Goal: Task Accomplishment & Management: Manage account settings

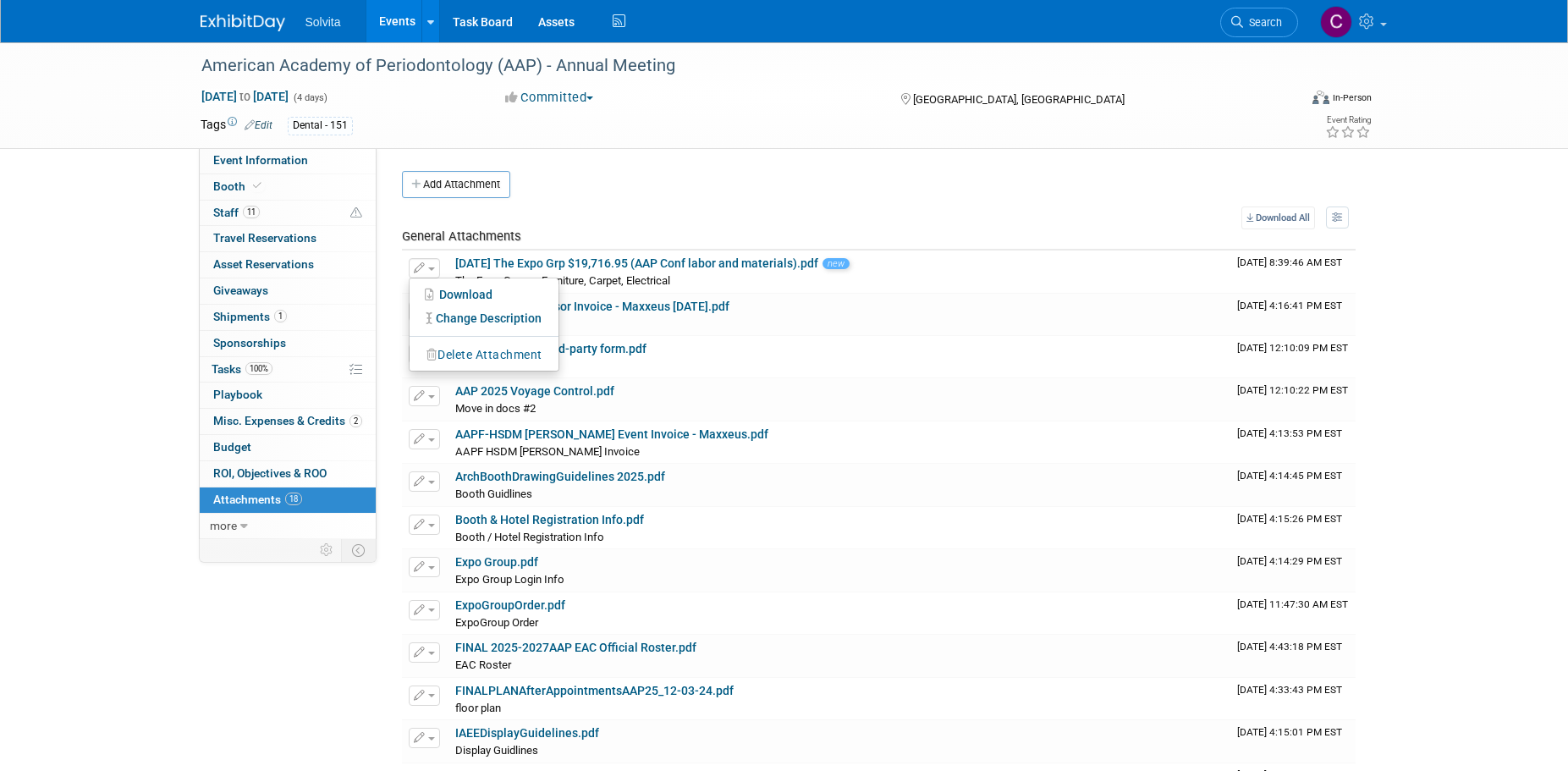
drag, startPoint x: 45, startPoint y: 601, endPoint x: 201, endPoint y: 489, distance: 192.0
click at [46, 601] on div "American Academy of Periodontology (AAP) - Annual Meeting [DATE] to [DATE] (4 d…" at bounding box center [784, 577] width 1568 height 1069
click at [1269, 28] on span "Search" at bounding box center [1262, 22] width 39 height 13
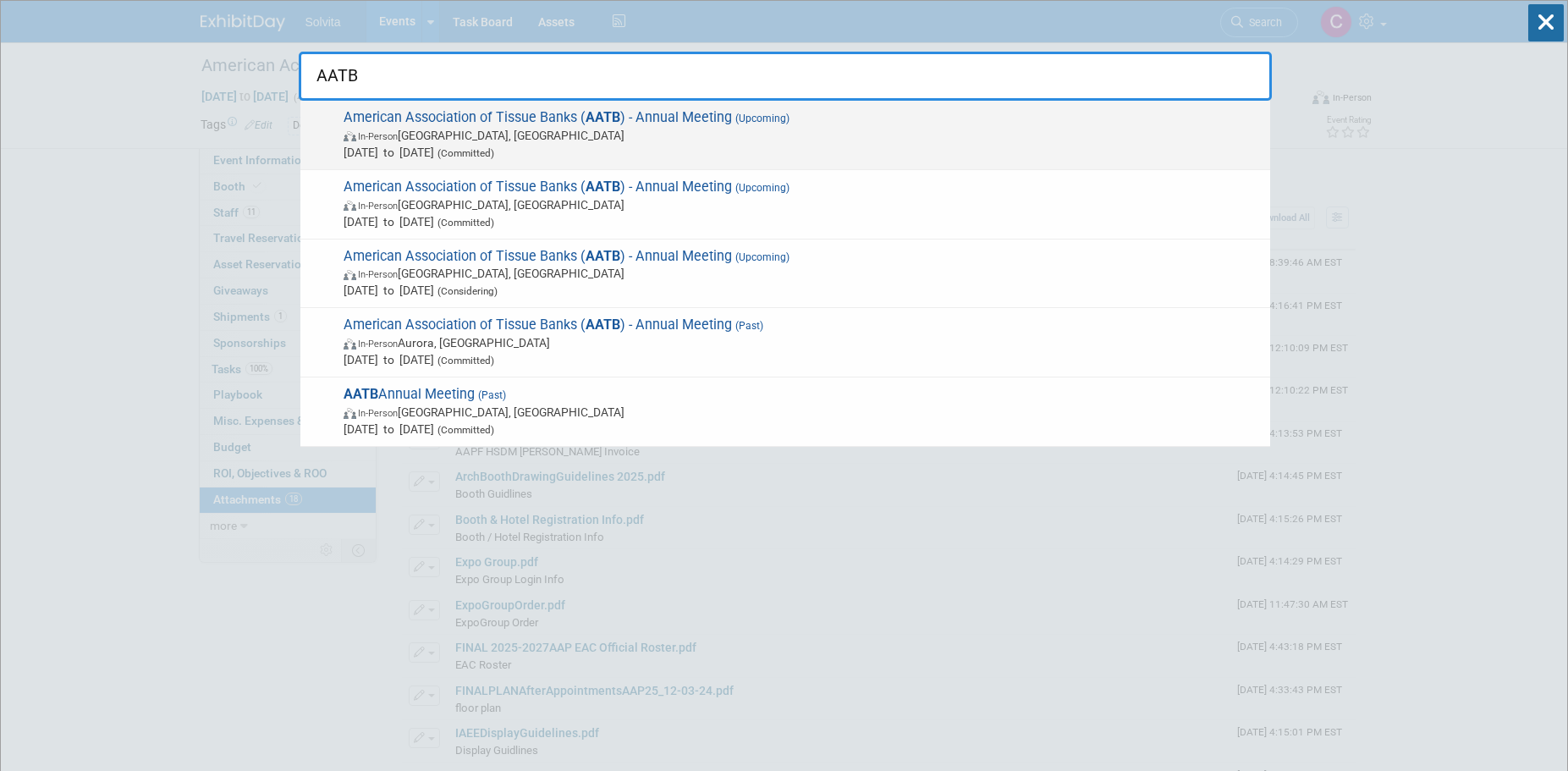
type input "AATB"
click at [673, 148] on span "[DATE] to [DATE] (Committed)" at bounding box center [803, 152] width 918 height 17
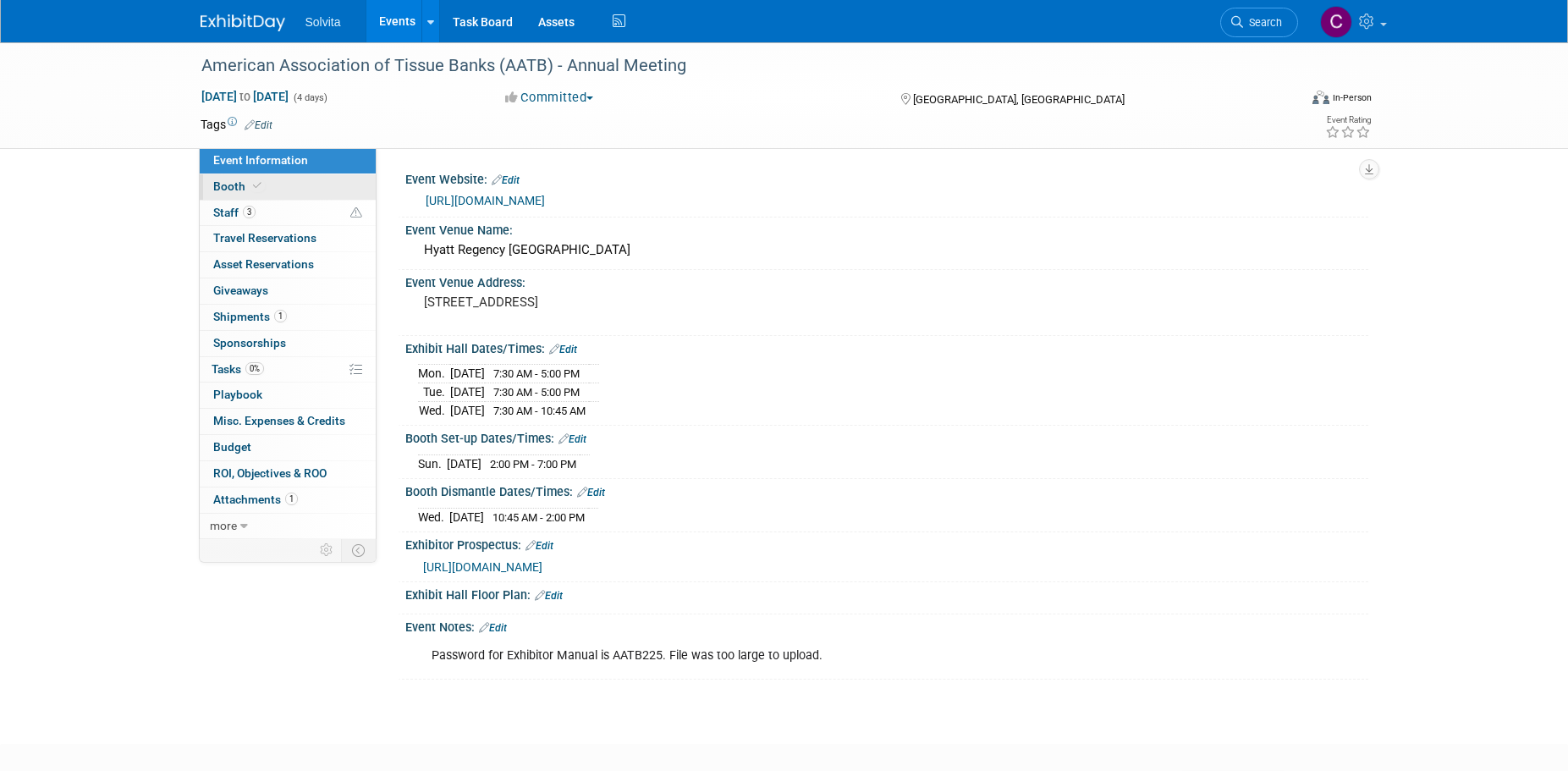
click at [229, 182] on span "Booth" at bounding box center [239, 186] width 52 height 14
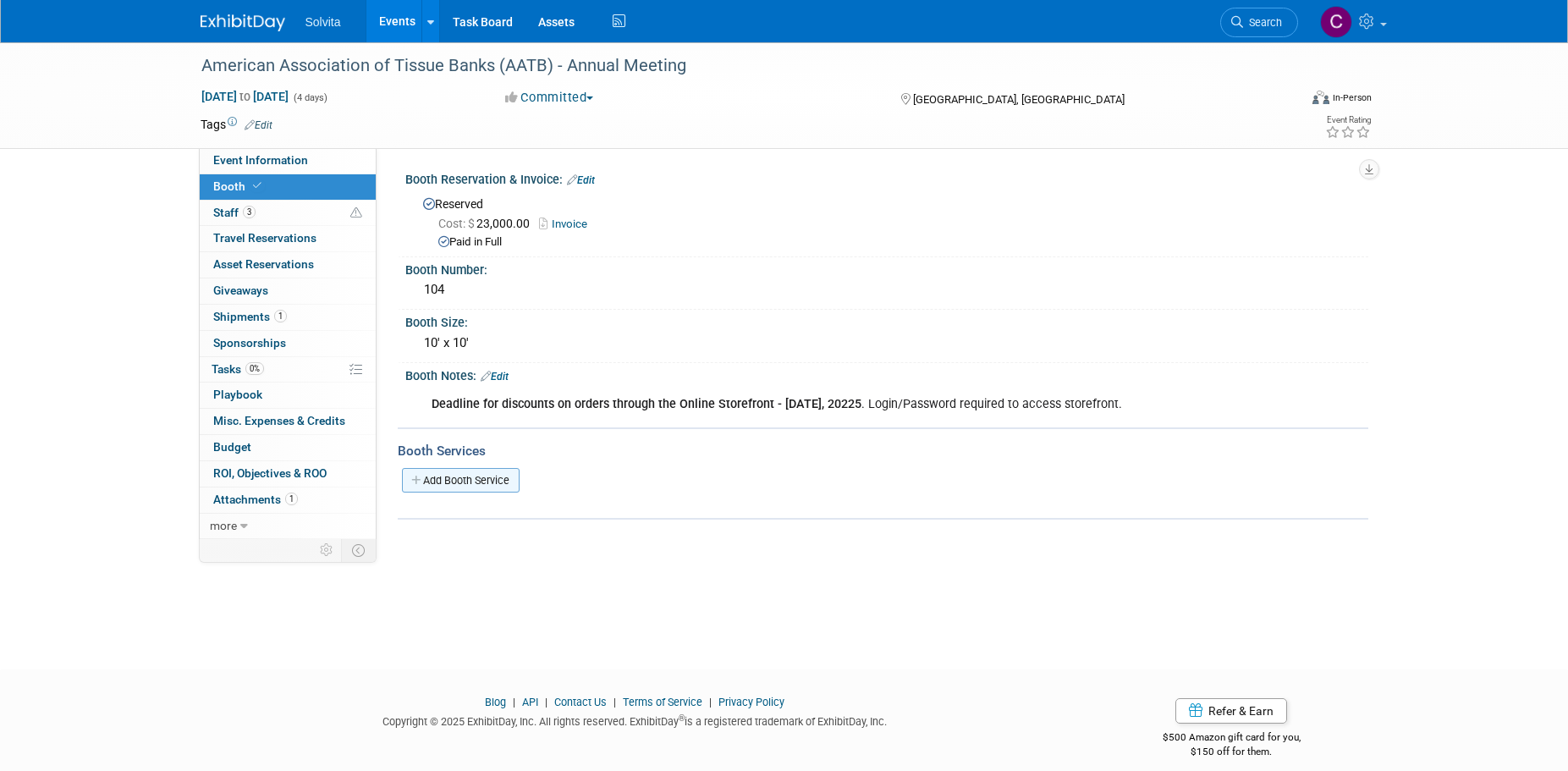
click at [460, 477] on link "Add Booth Service" at bounding box center [461, 480] width 118 height 24
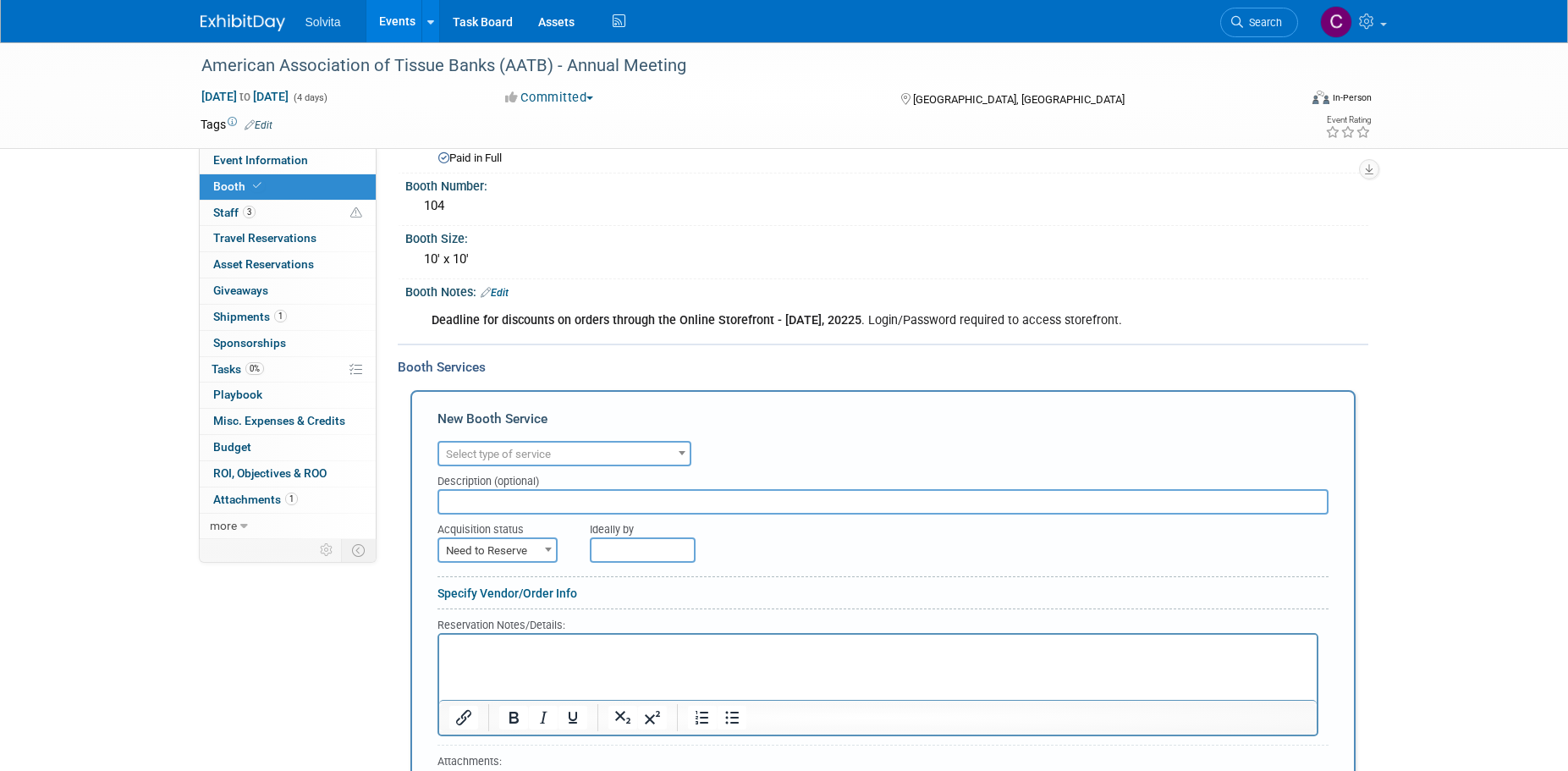
scroll to position [84, 0]
click at [511, 453] on span "Select type of service" at bounding box center [498, 453] width 105 height 13
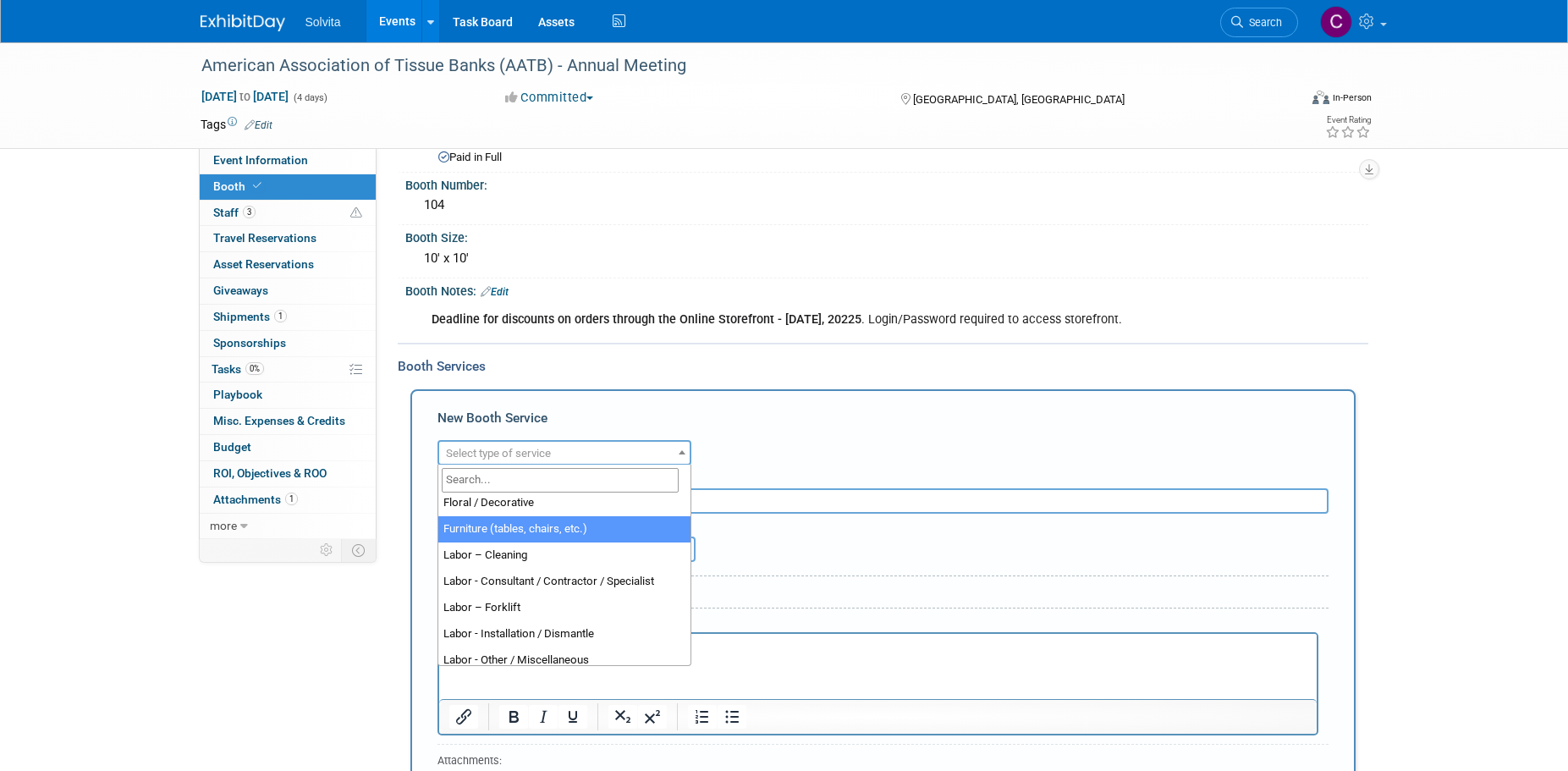
select select "6"
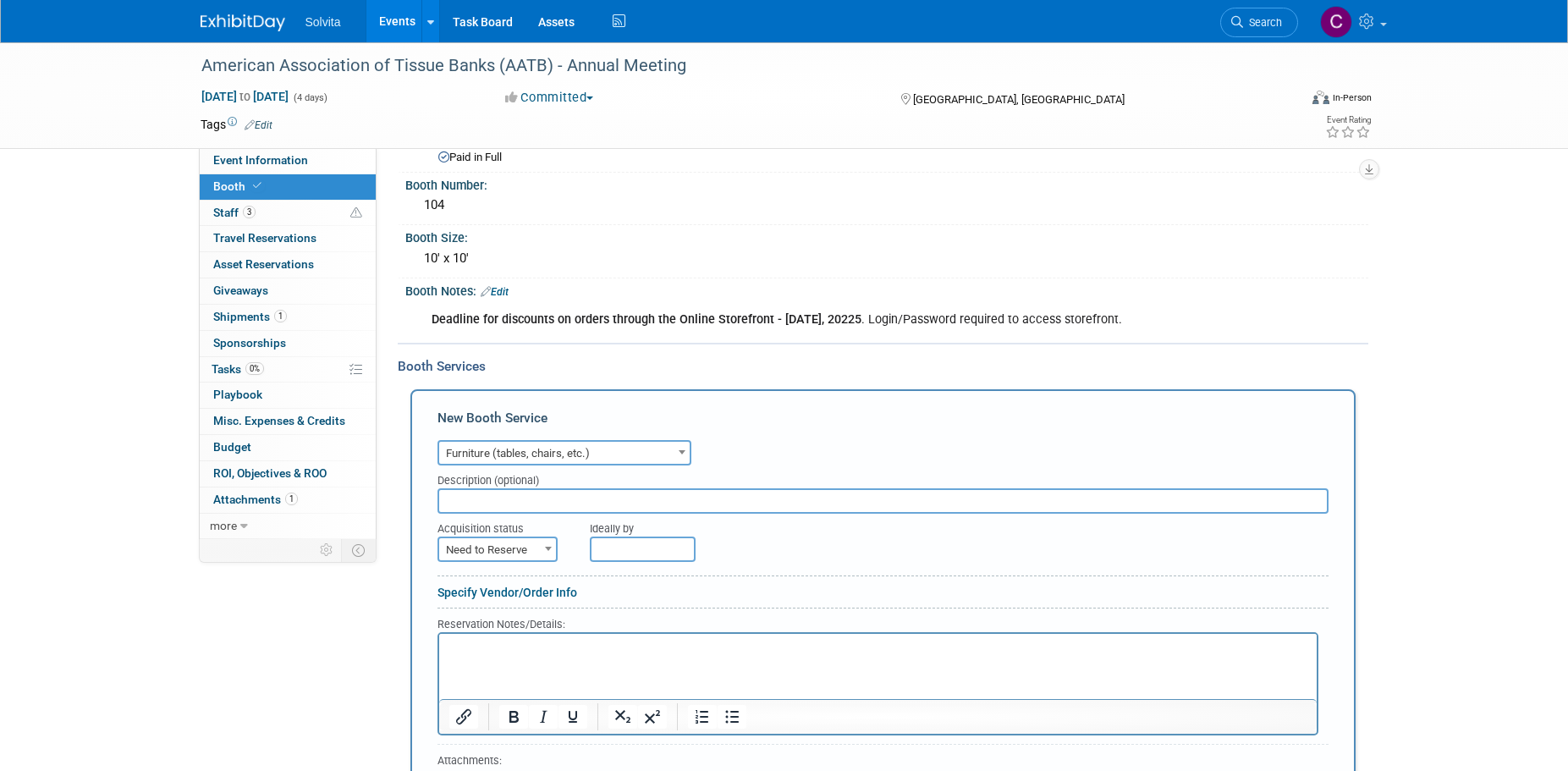
click at [566, 499] on input "text" at bounding box center [883, 500] width 891 height 25
type input "B"
type input "Chairs"
click at [538, 553] on span "Need to Reserve" at bounding box center [498, 550] width 117 height 24
select select "2"
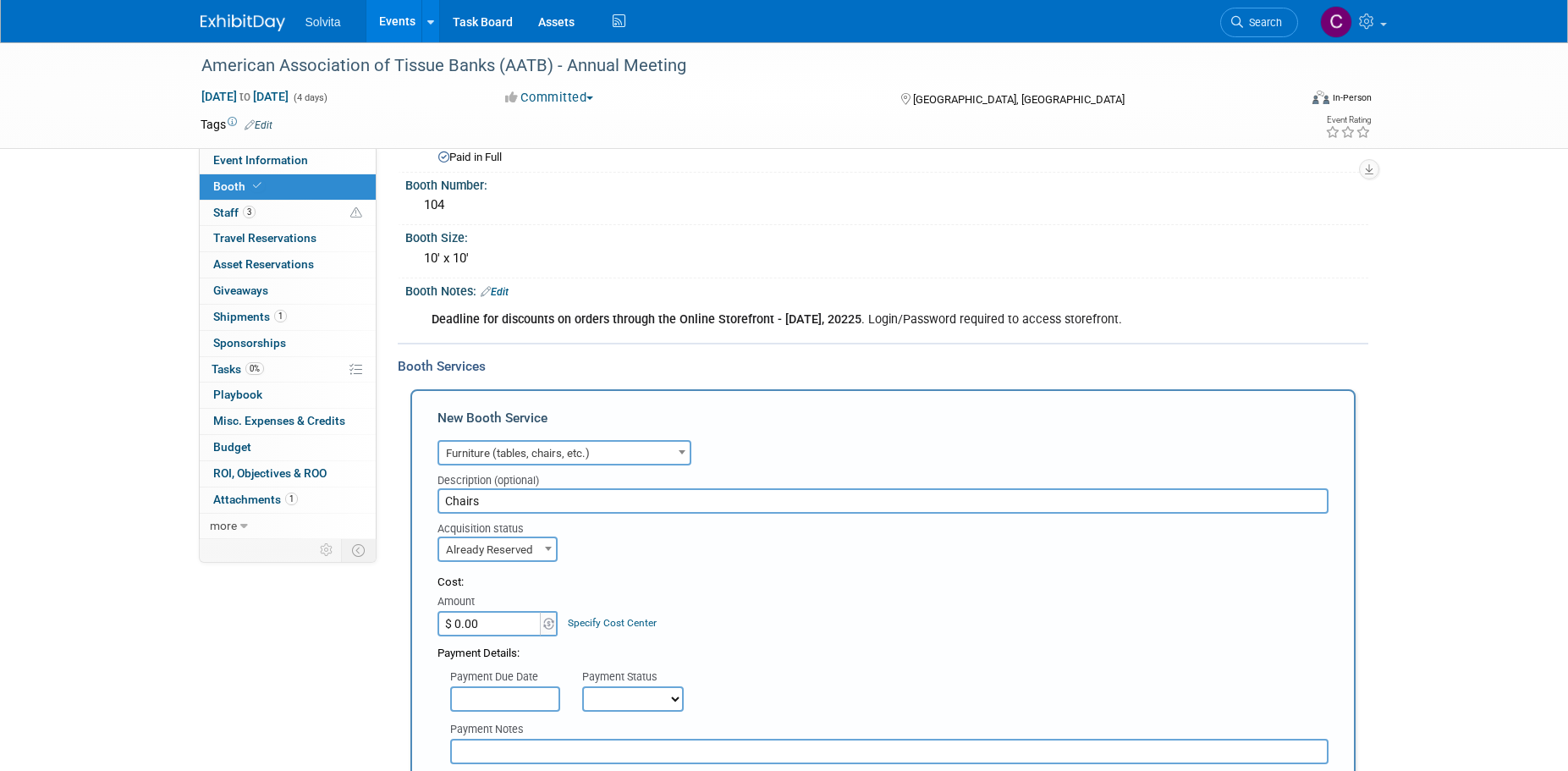
click at [501, 621] on input "$ 0.00" at bounding box center [490, 623] width 106 height 25
type input "$ 630.00"
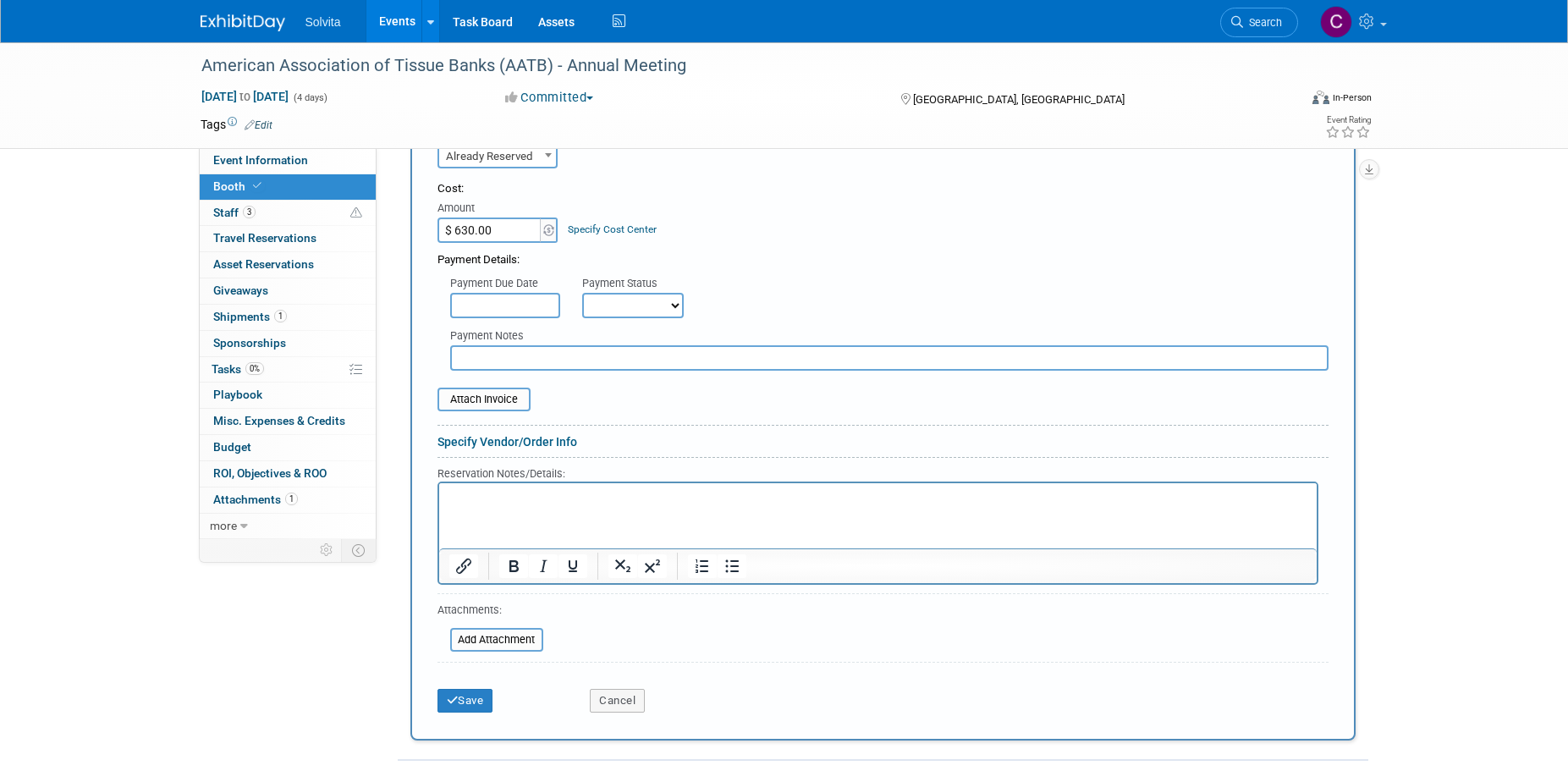
scroll to position [508, 0]
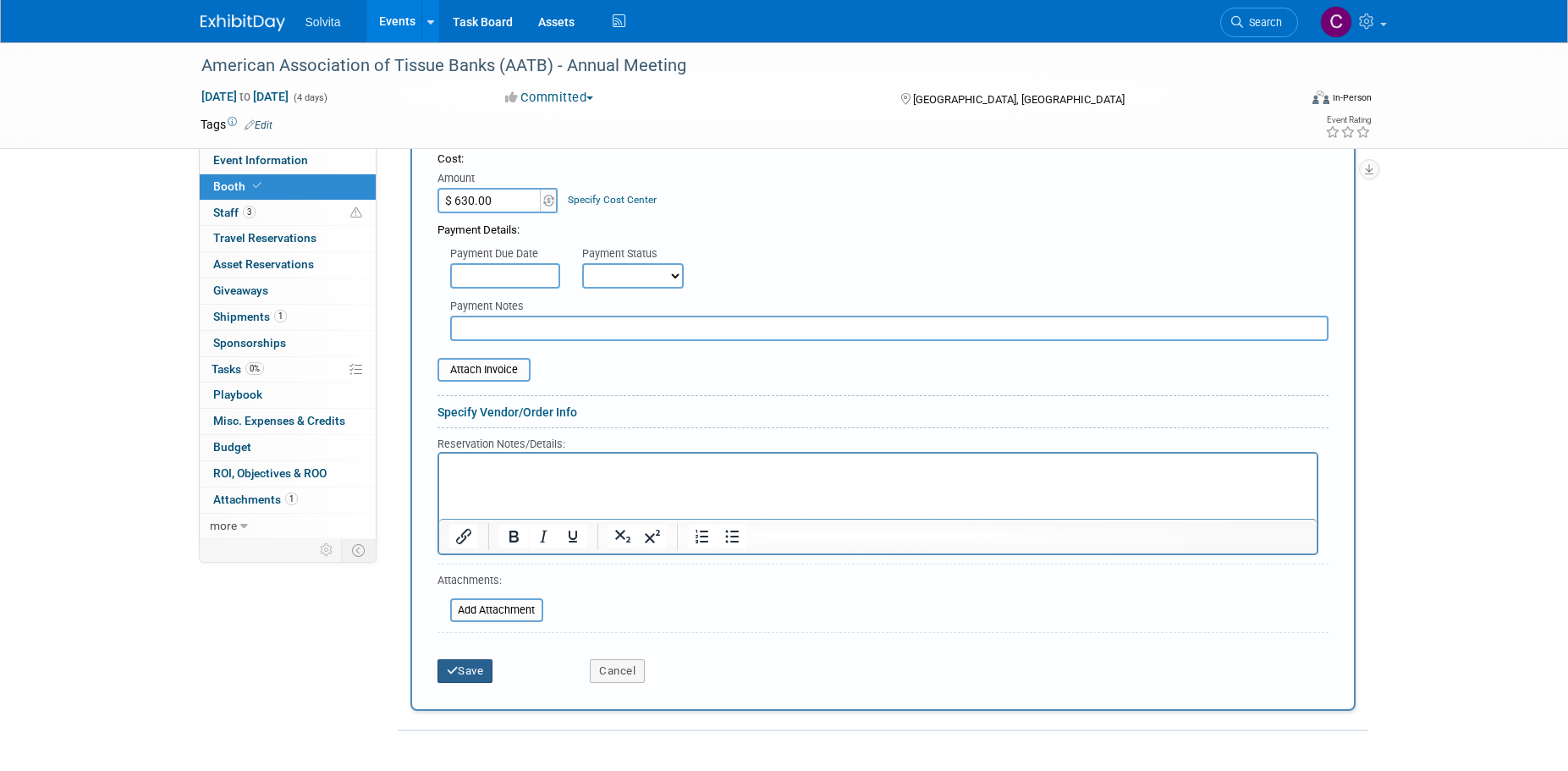
click at [487, 671] on button "Save" at bounding box center [465, 671] width 56 height 24
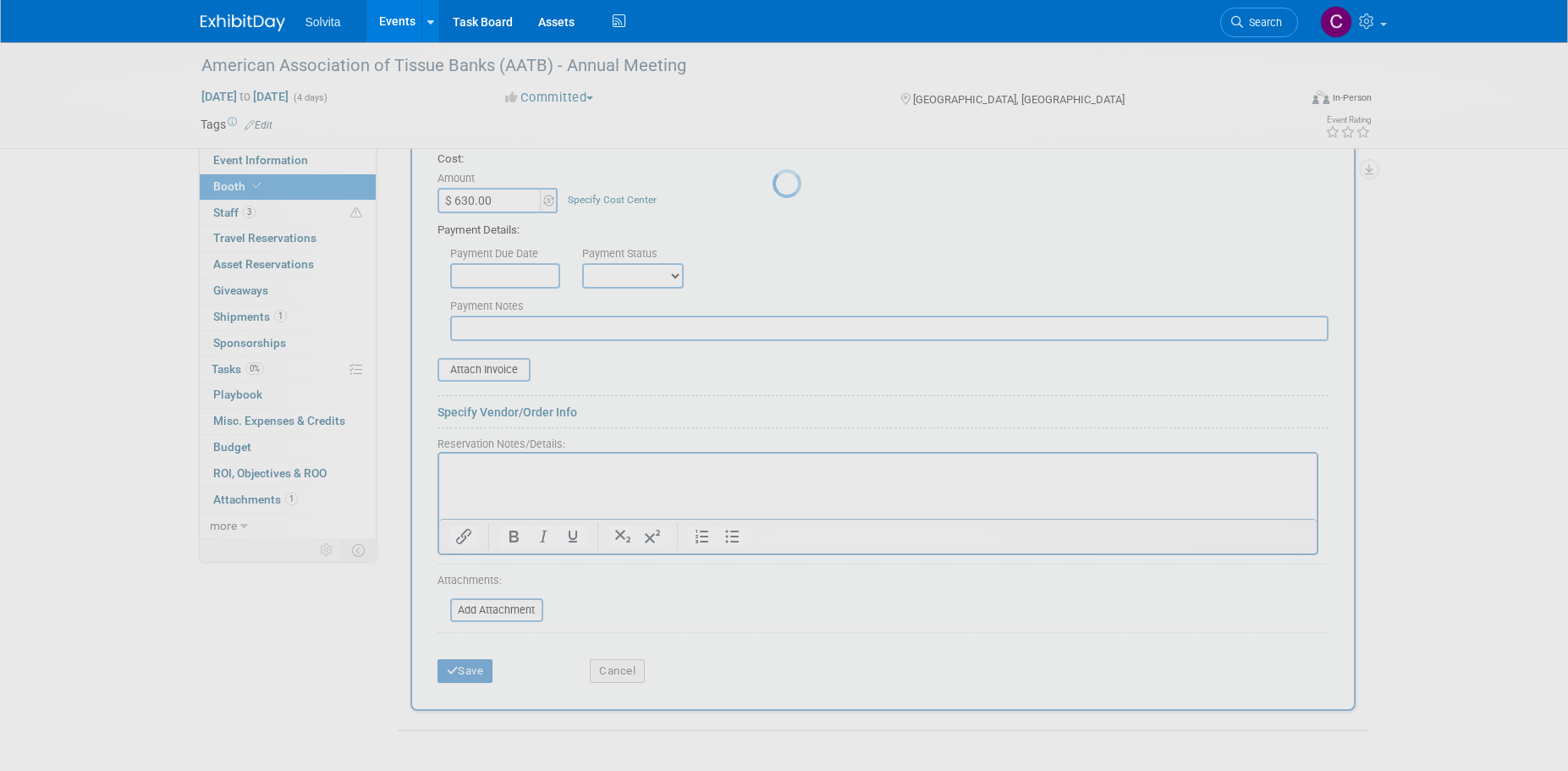
scroll to position [45, 0]
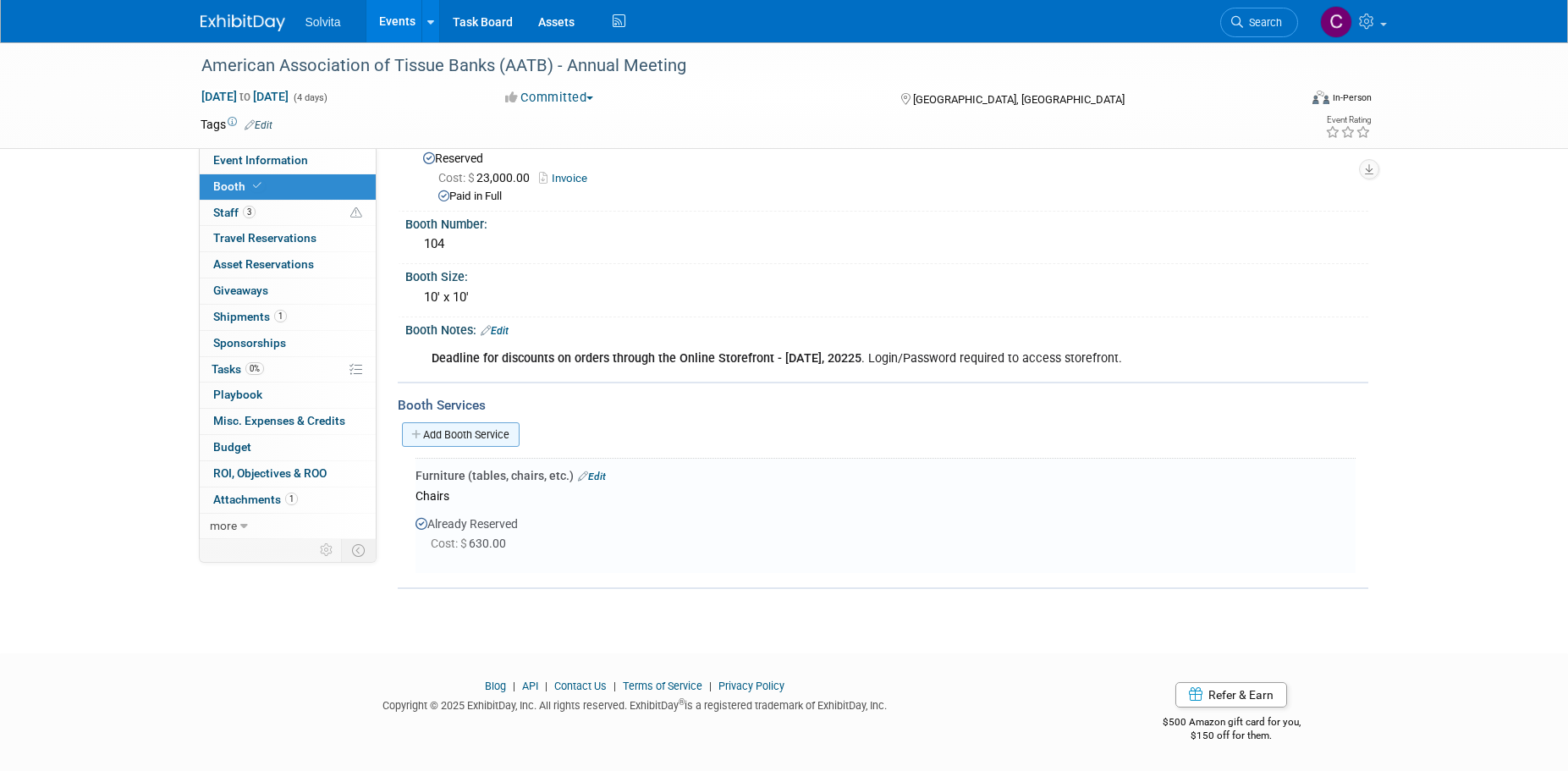
click at [481, 431] on link "Add Booth Service" at bounding box center [461, 435] width 118 height 24
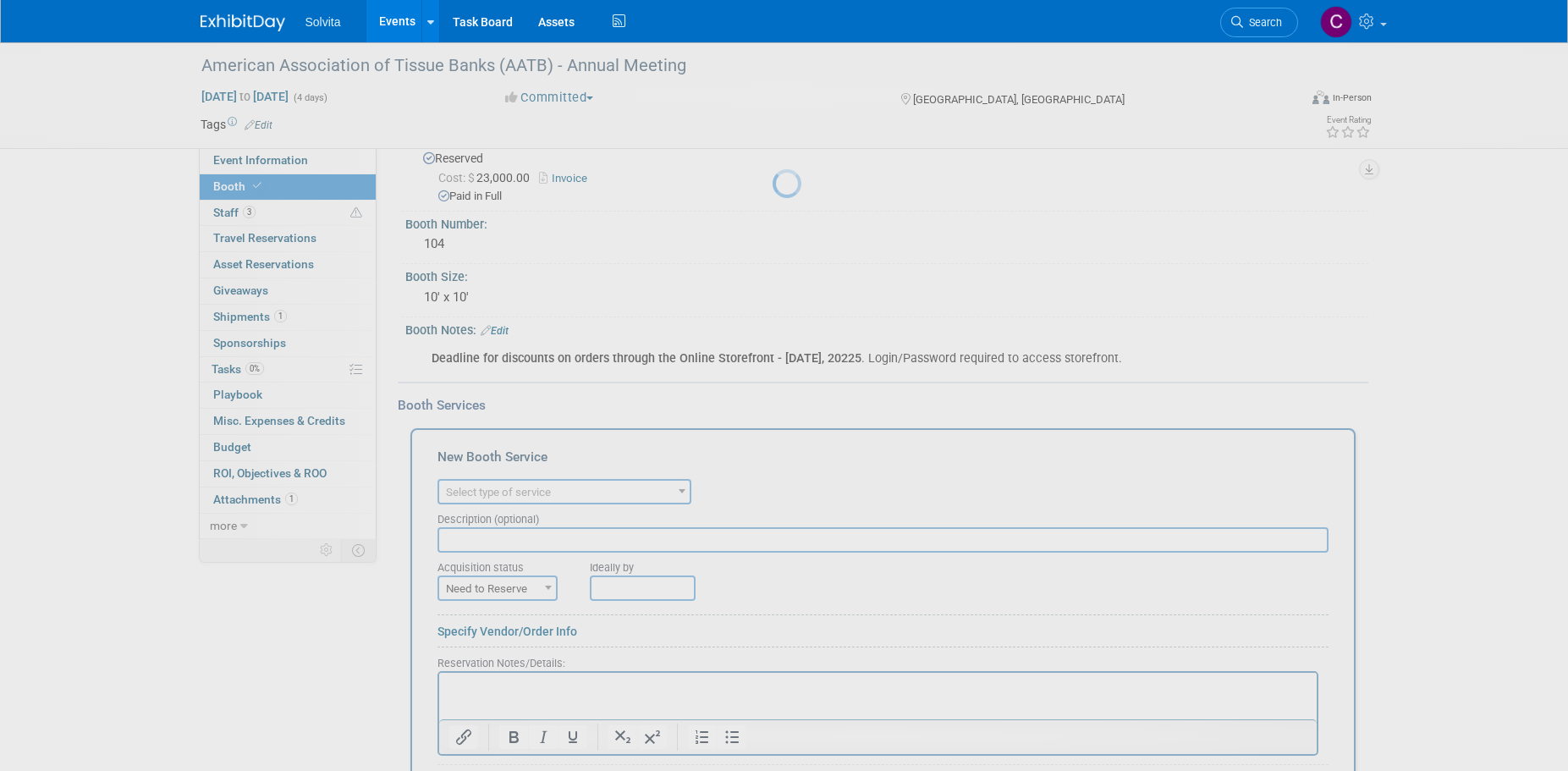
scroll to position [0, 0]
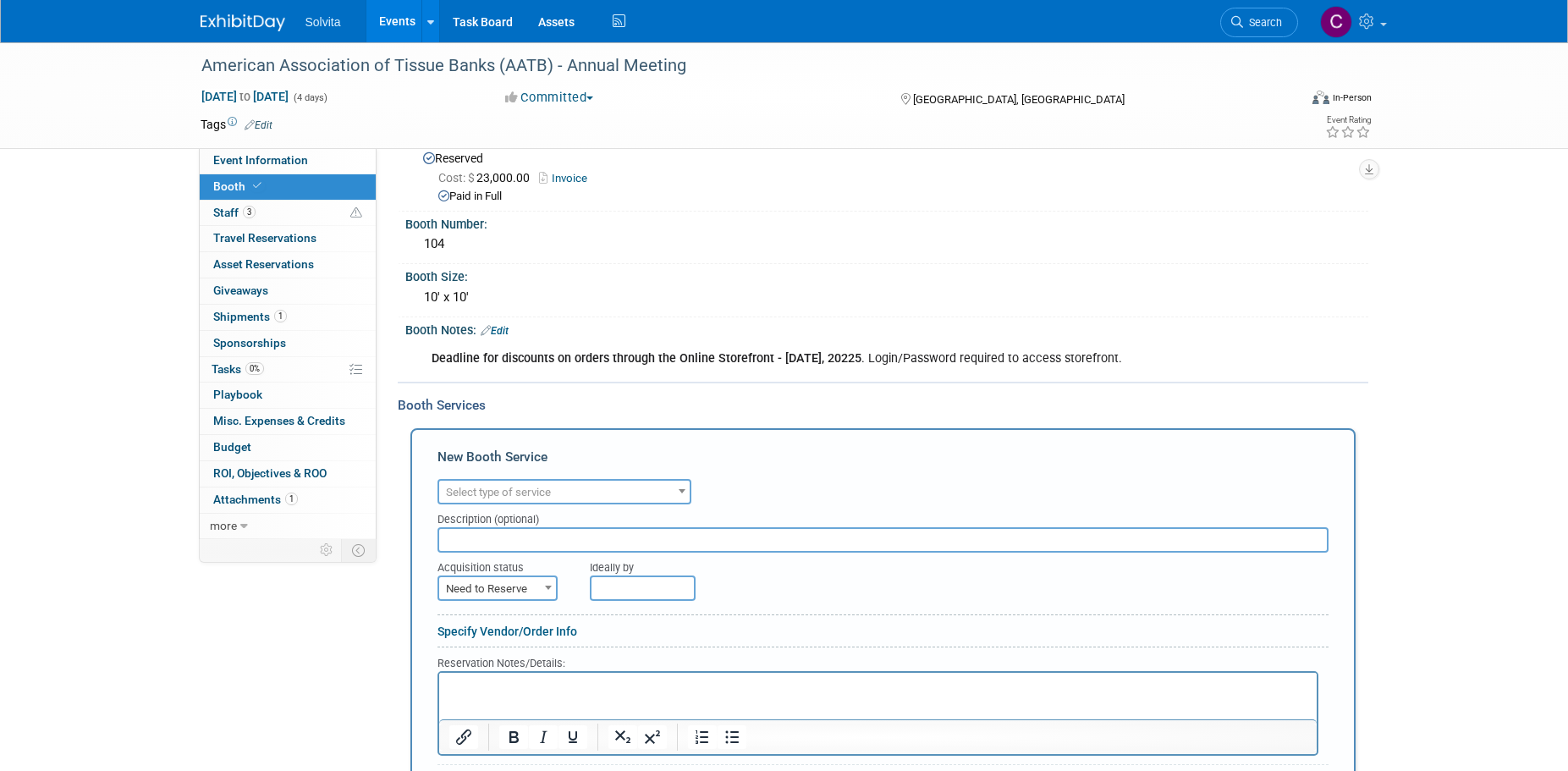
click at [561, 535] on input "text" at bounding box center [883, 539] width 891 height 25
click at [563, 493] on span "Select type of service" at bounding box center [564, 493] width 250 height 24
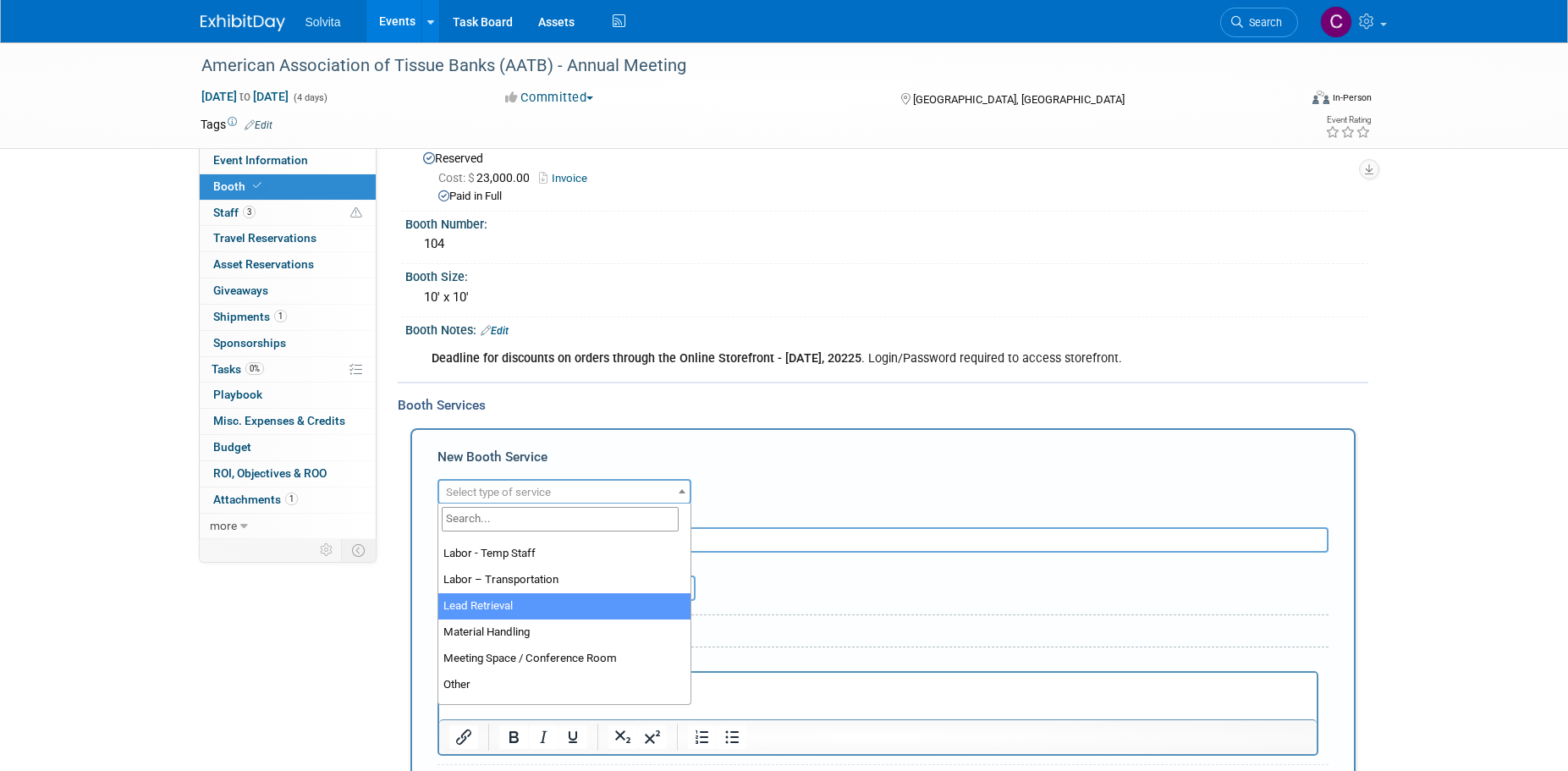
scroll to position [338, 0]
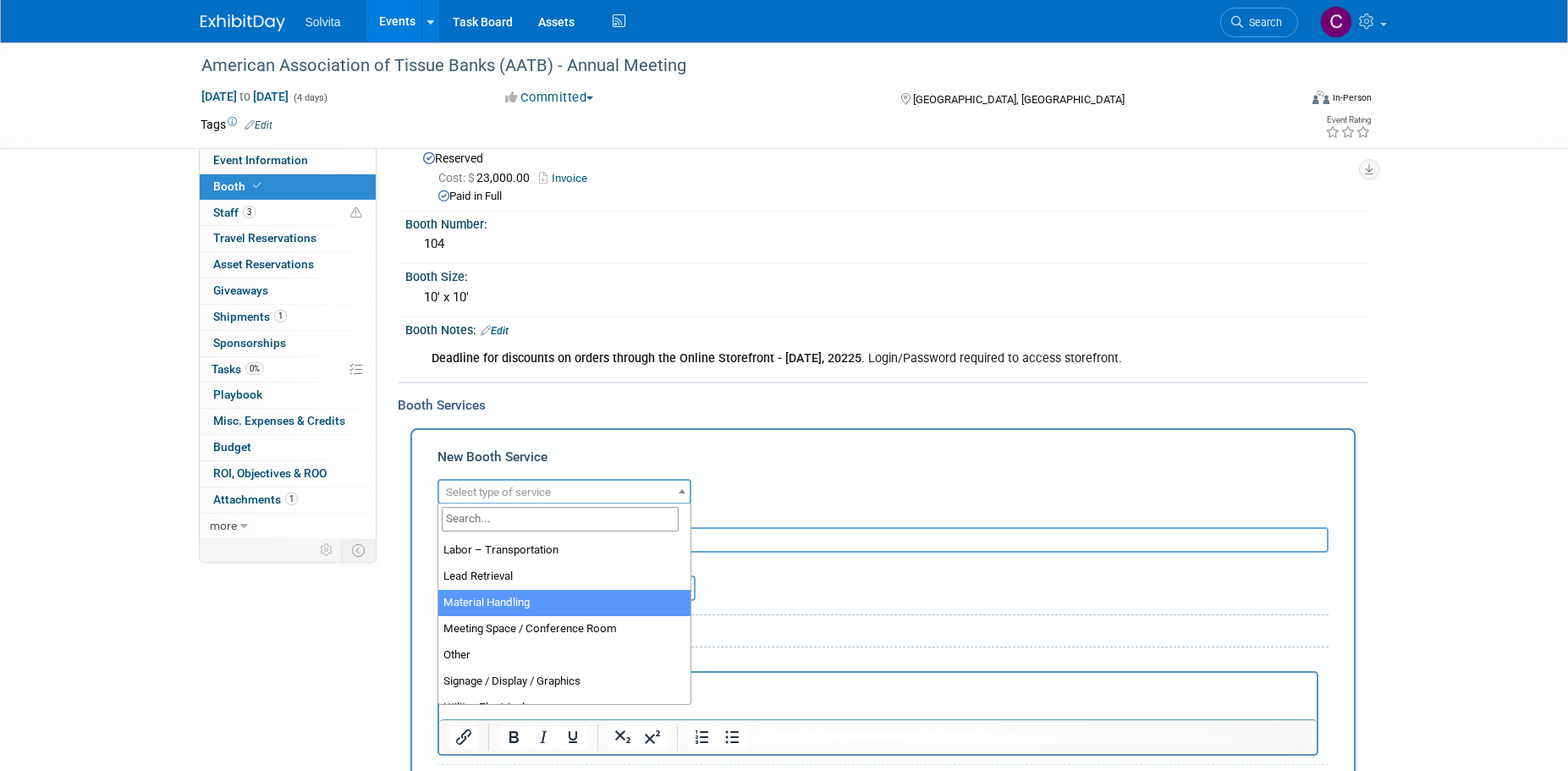
select select "10"
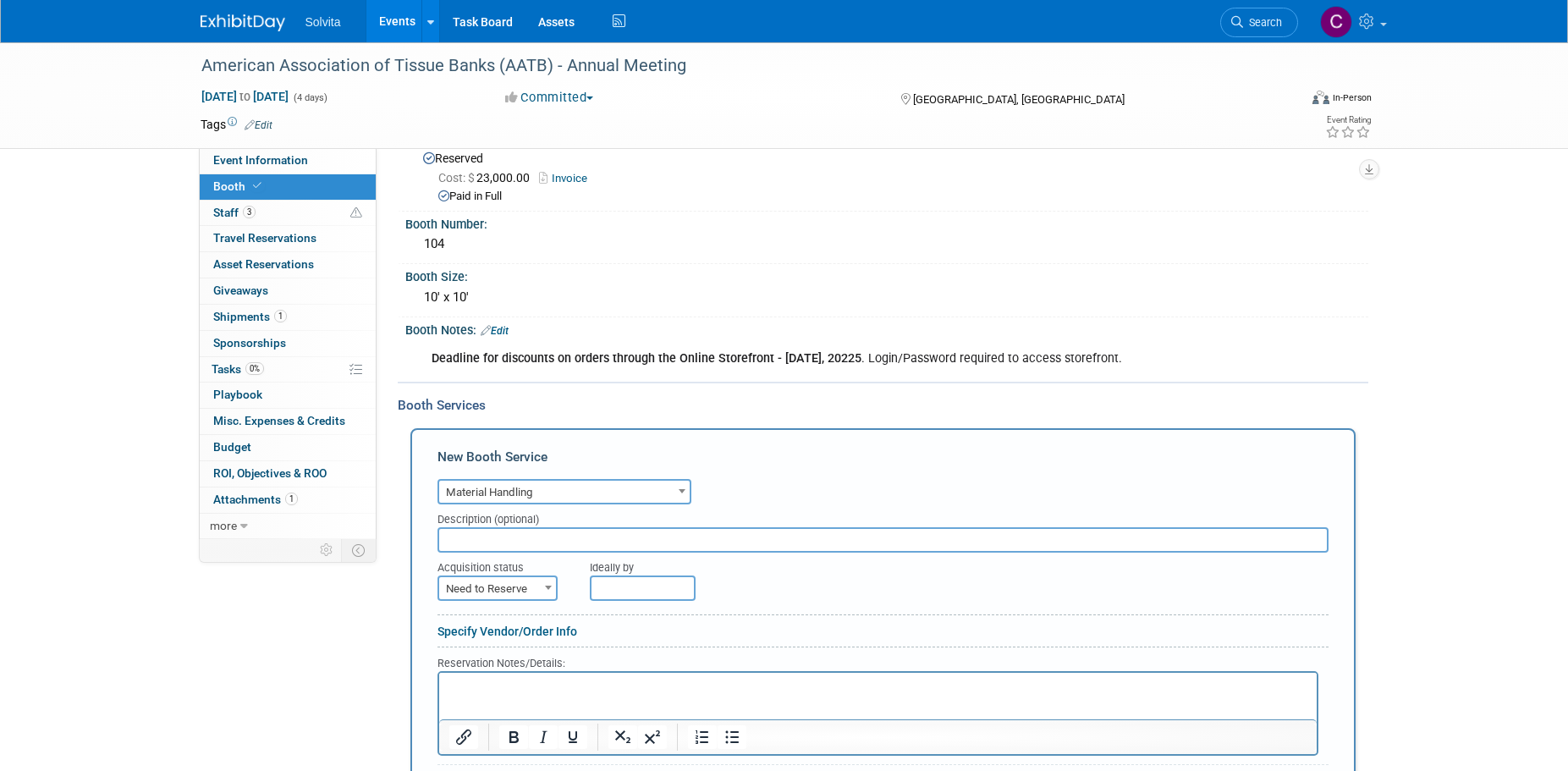
click at [544, 594] on span at bounding box center [549, 588] width 17 height 22
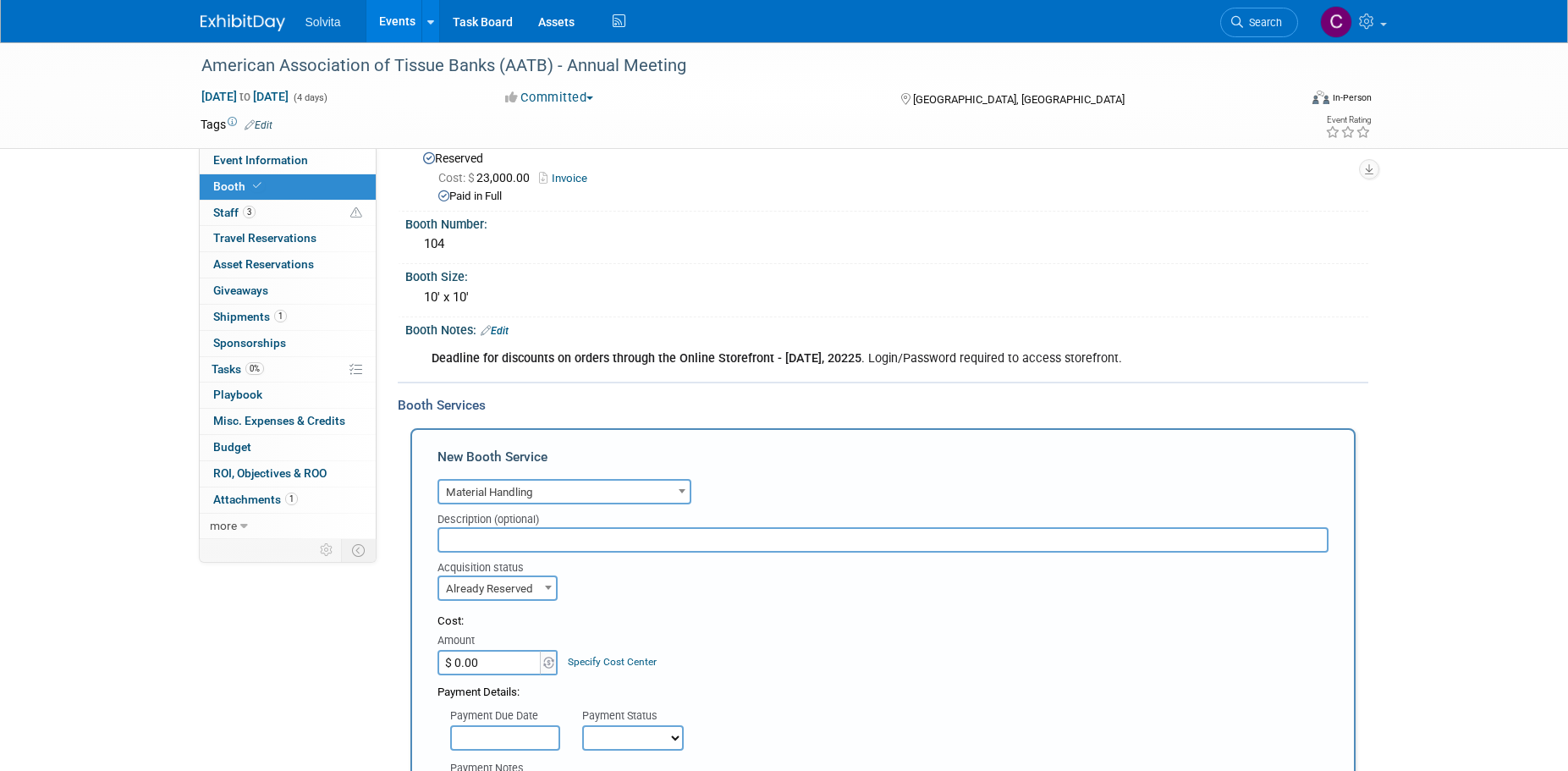
select select "2"
click at [516, 659] on input "$ 0.00" at bounding box center [490, 662] width 106 height 25
type input "$ 399.00"
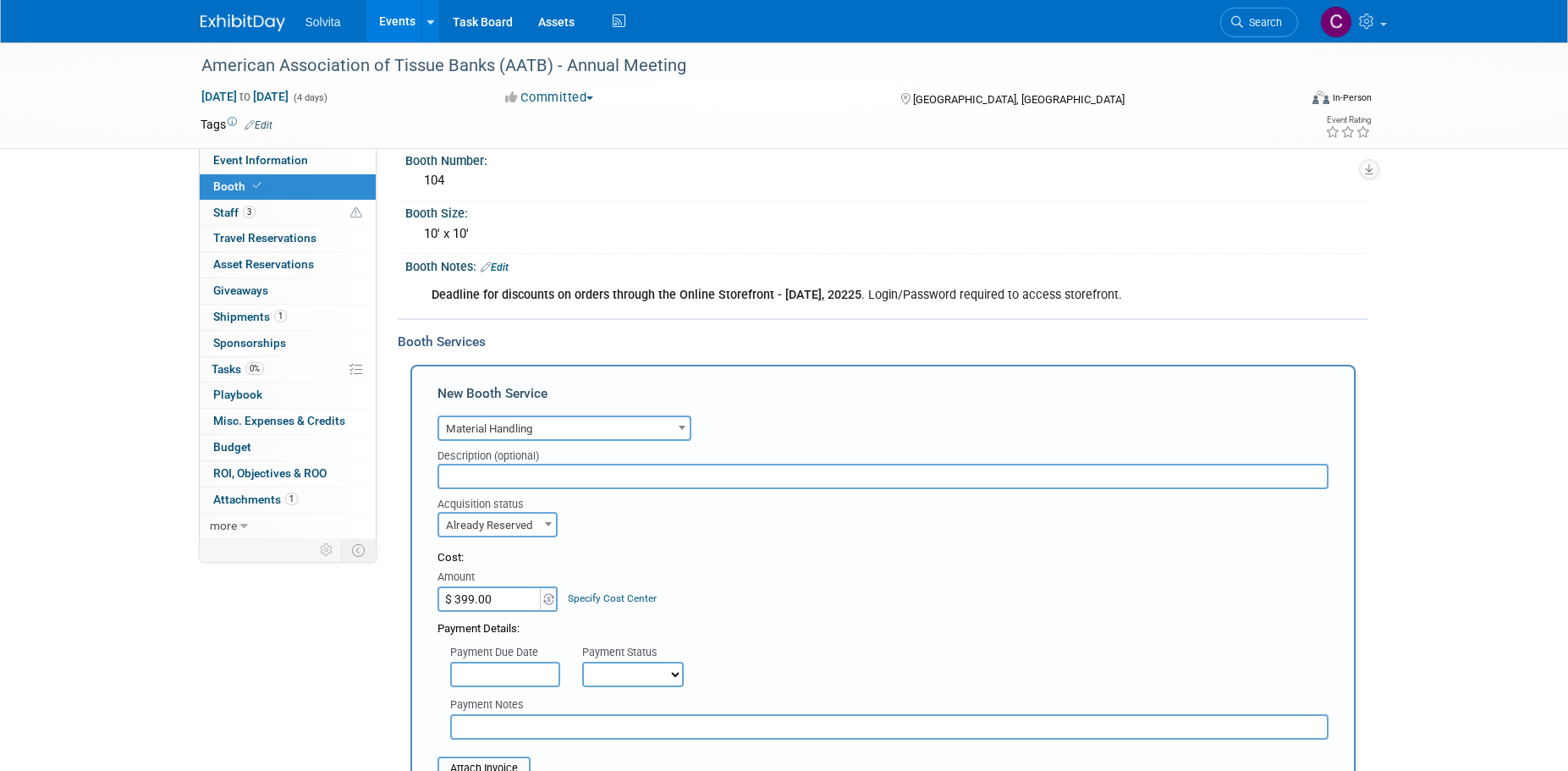
scroll to position [299, 0]
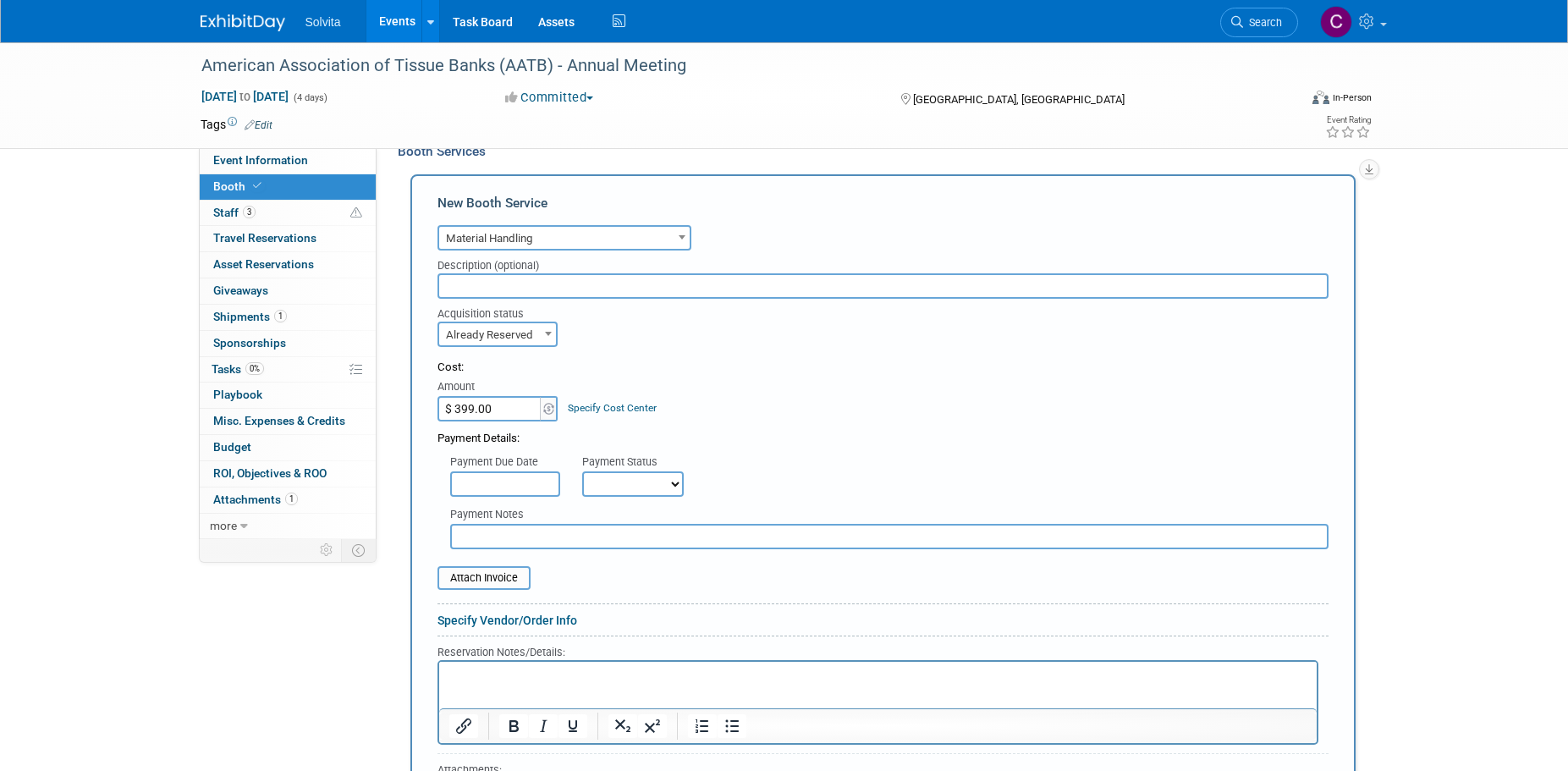
click at [525, 489] on input "text" at bounding box center [505, 484] width 110 height 25
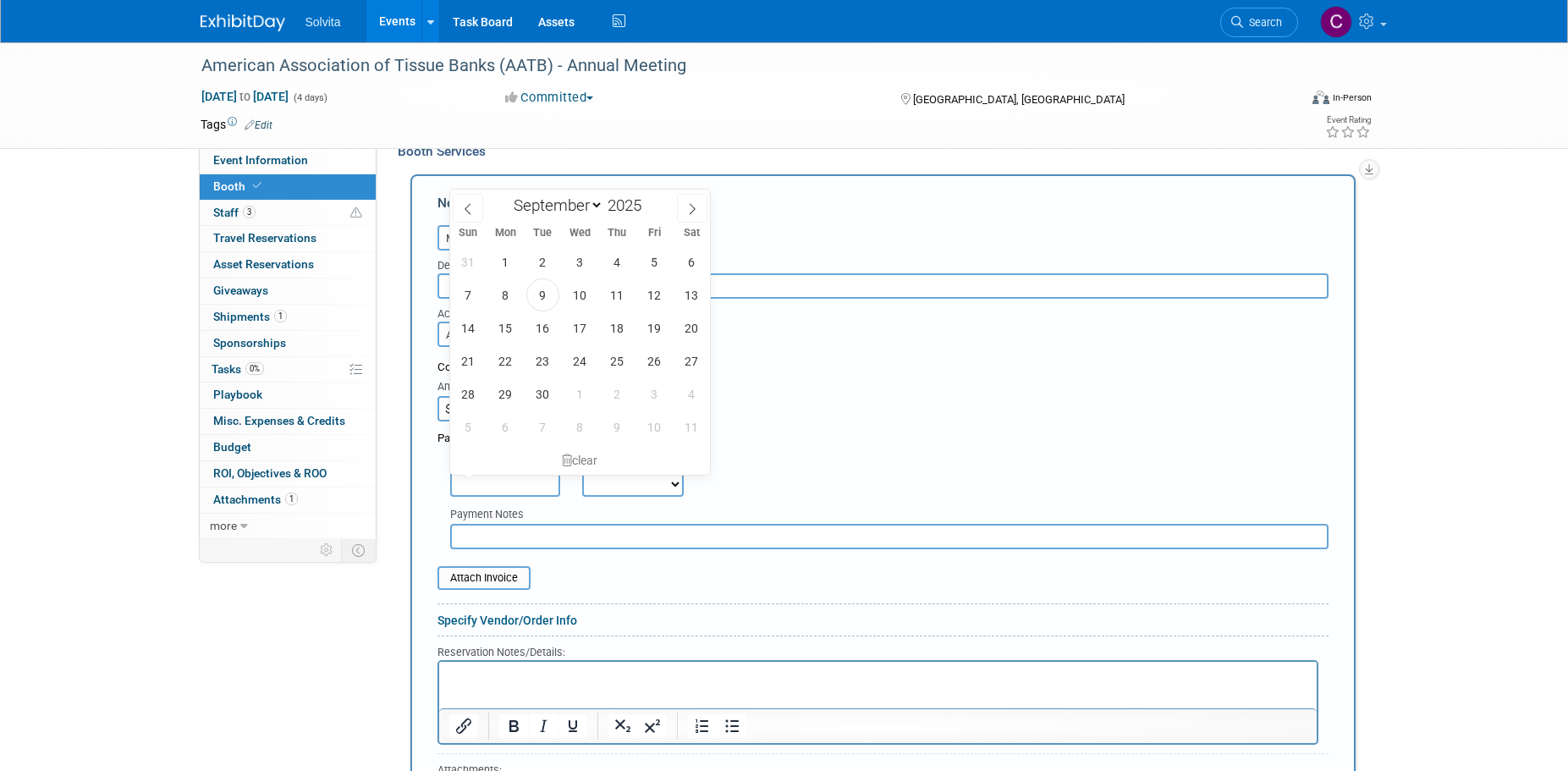
click at [871, 492] on div "Payment Due Date Payment Status Not Paid Yet Partially Paid Paid in Full Next P…" at bounding box center [882, 472] width 917 height 50
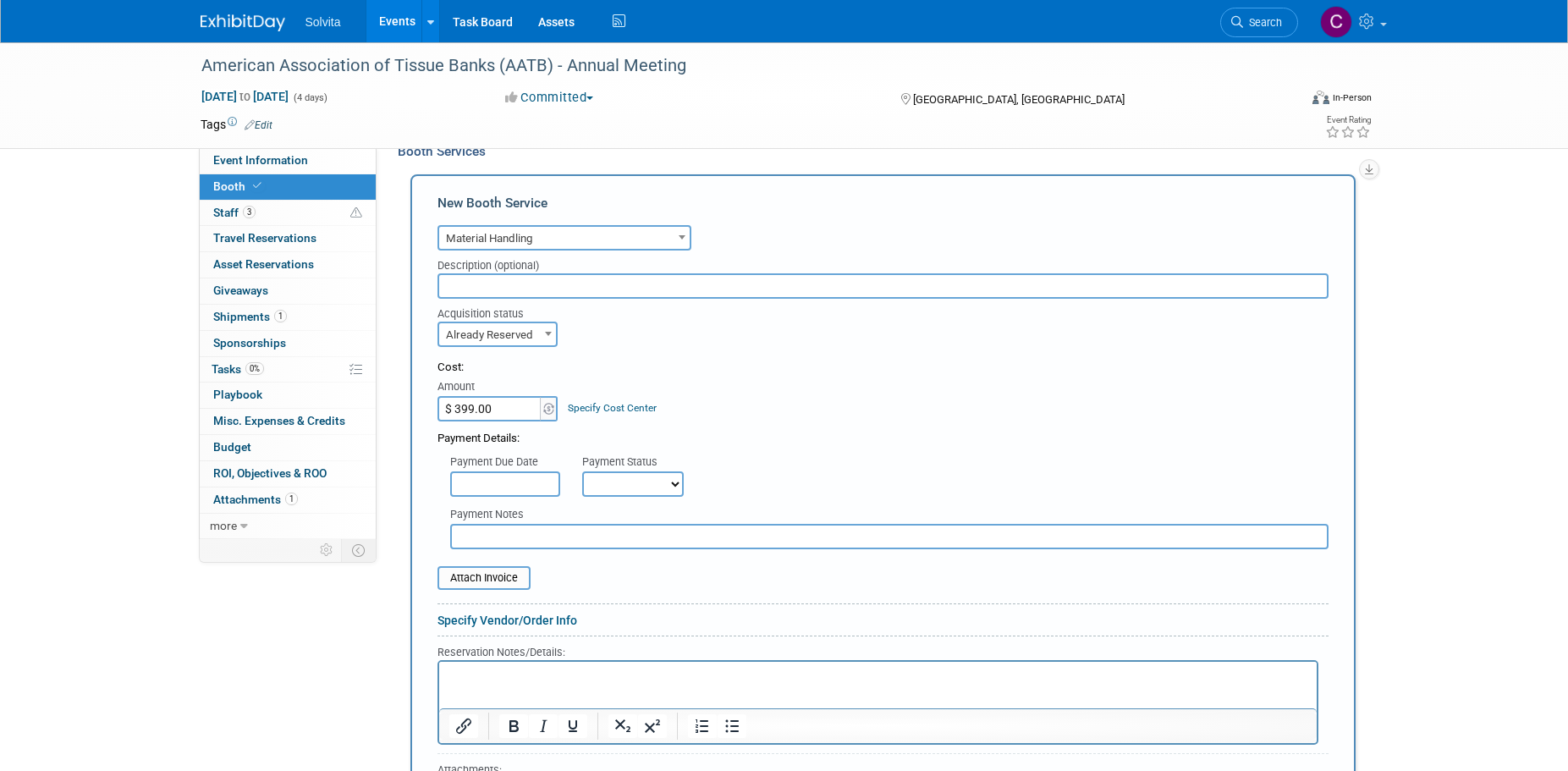
click at [668, 480] on select "Not Paid Yet Partially Paid Paid in Full" at bounding box center [633, 484] width 102 height 25
select select "1"
click at [582, 472] on select "Not Paid Yet Partially Paid Paid in Full" at bounding box center [633, 484] width 102 height 25
click at [492, 568] on input "file" at bounding box center [427, 578] width 201 height 20
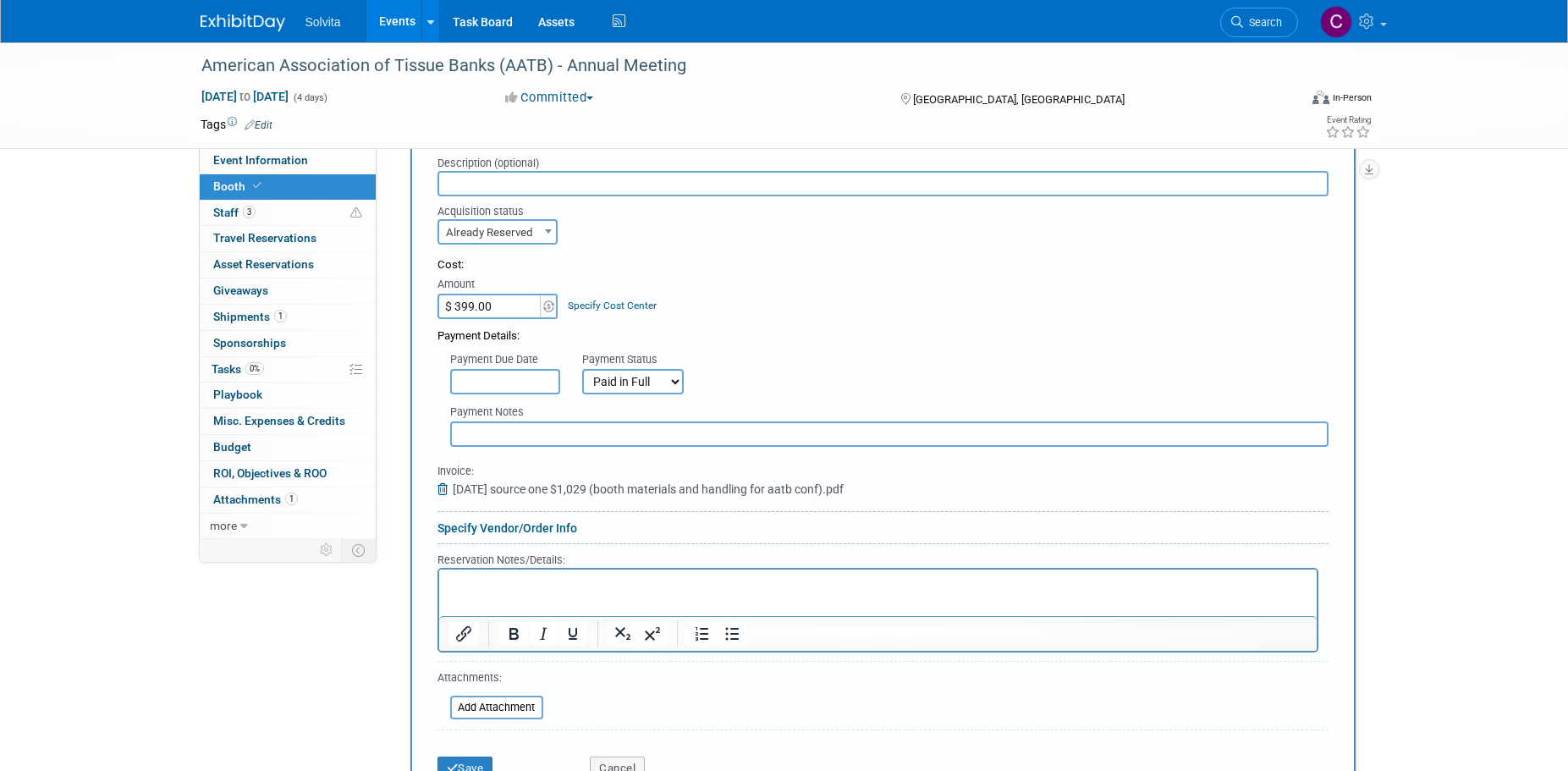
scroll to position [638, 0]
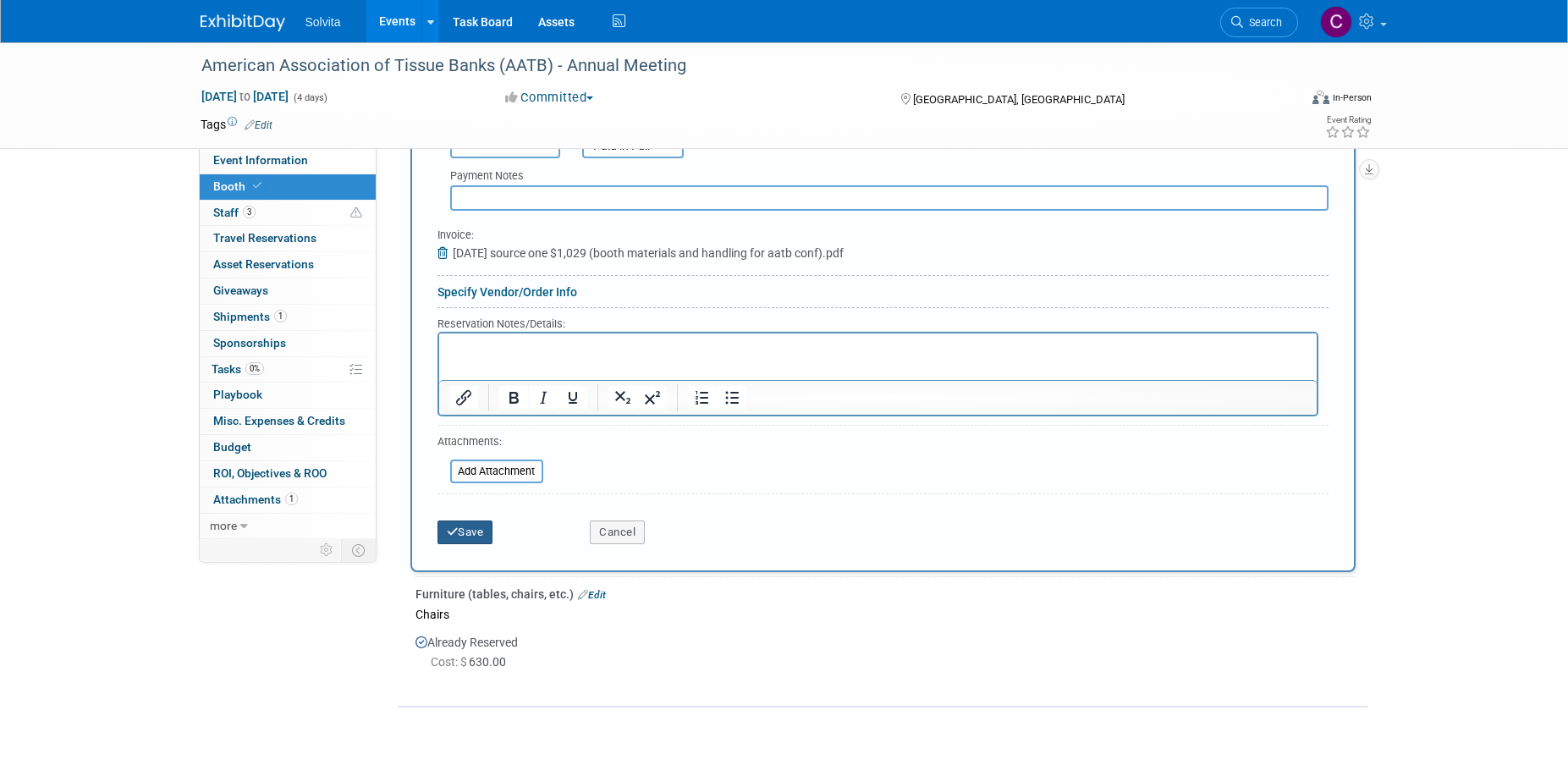
click at [470, 534] on button "Save" at bounding box center [465, 533] width 56 height 24
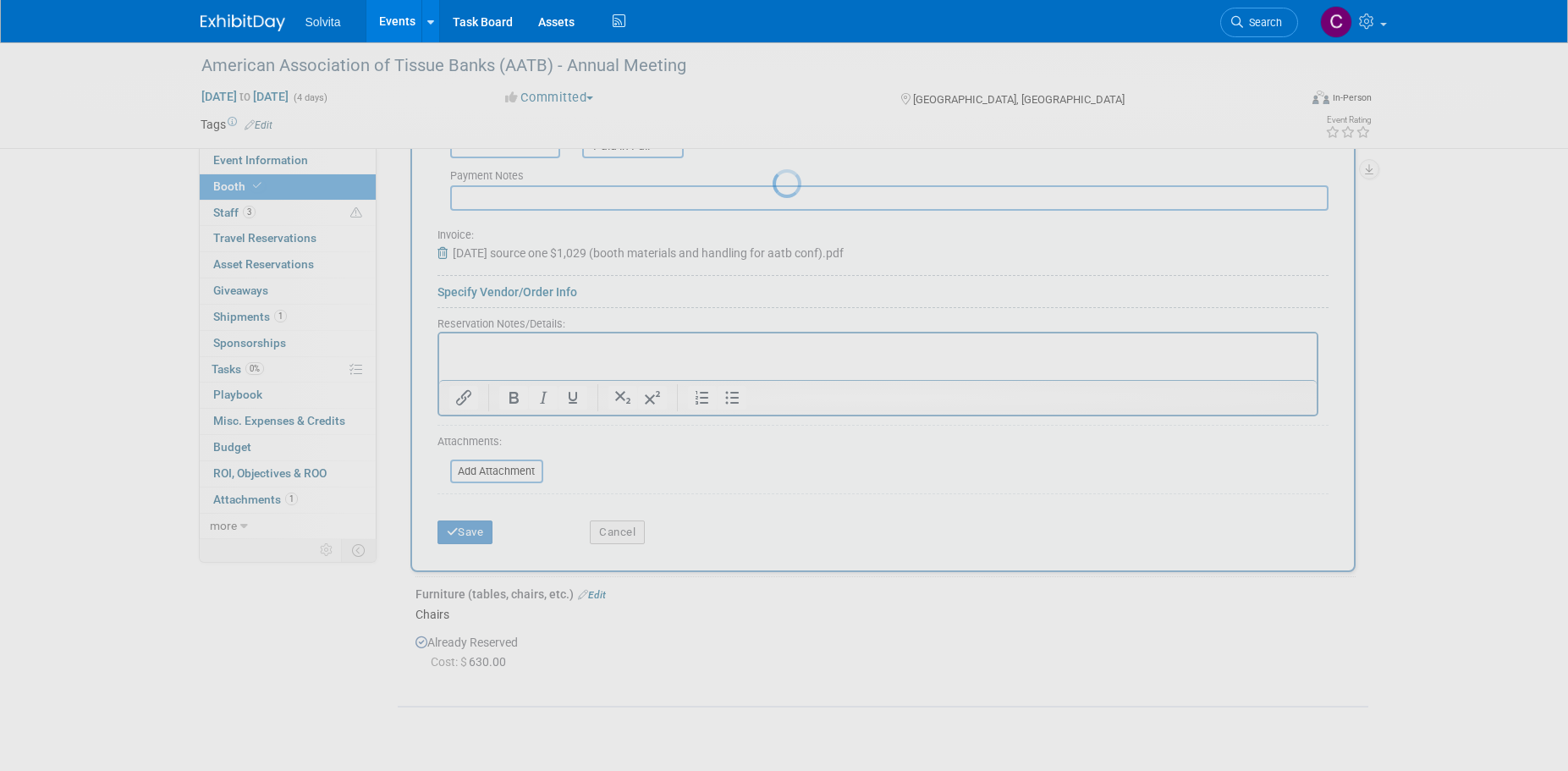
scroll to position [154, 0]
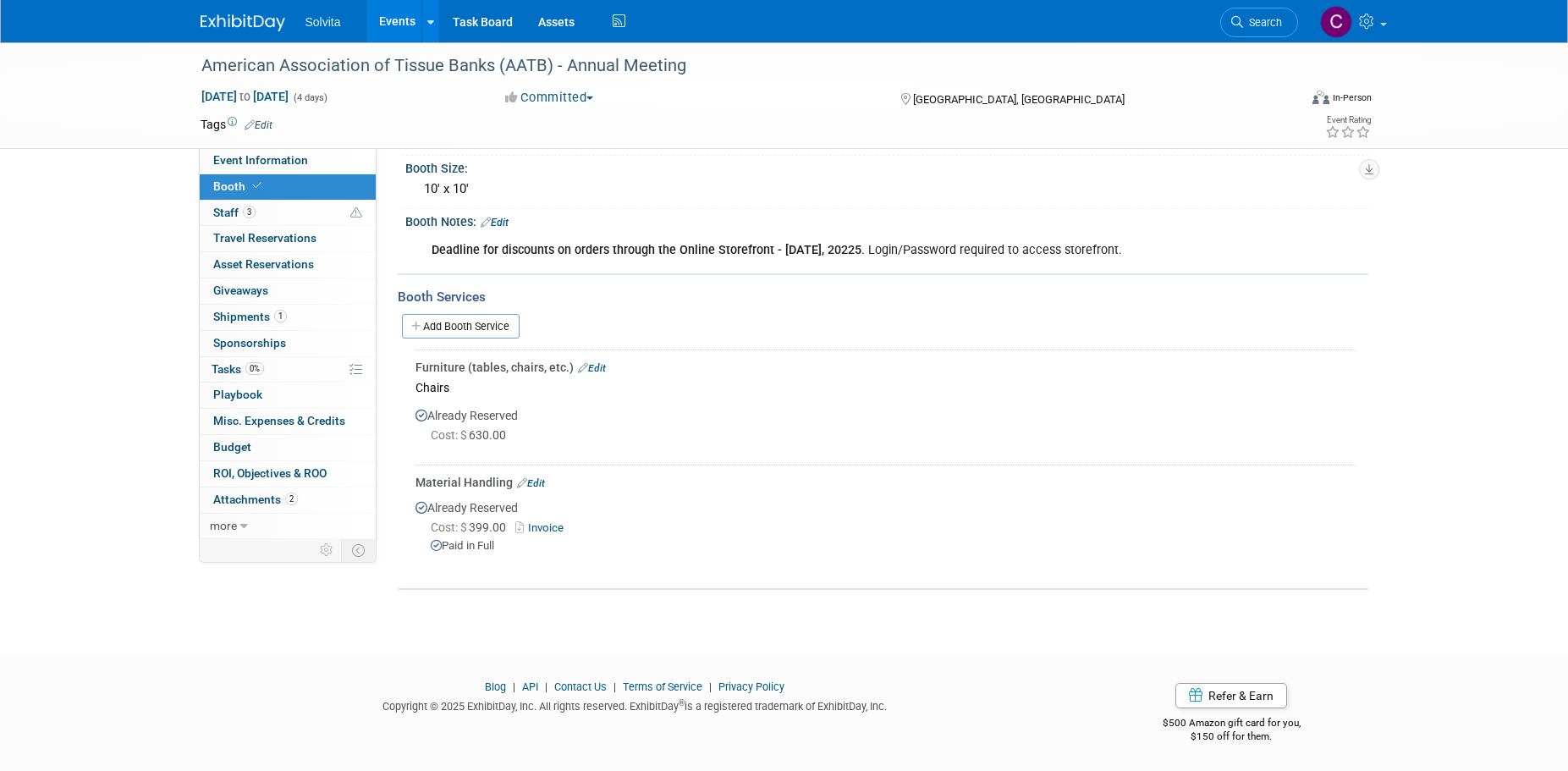
click at [595, 366] on link "Edit" at bounding box center [592, 368] width 28 height 12
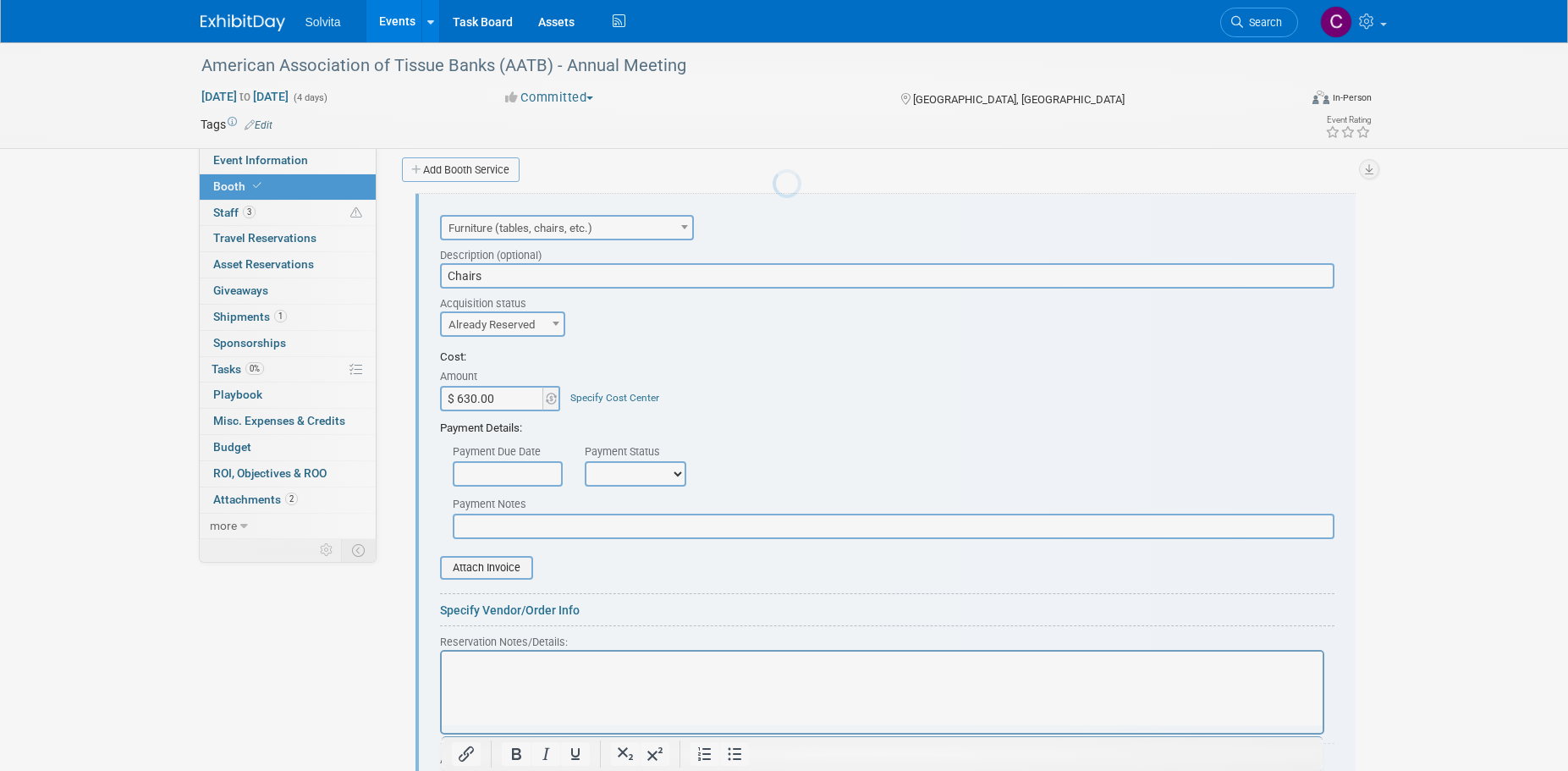
scroll to position [0, 0]
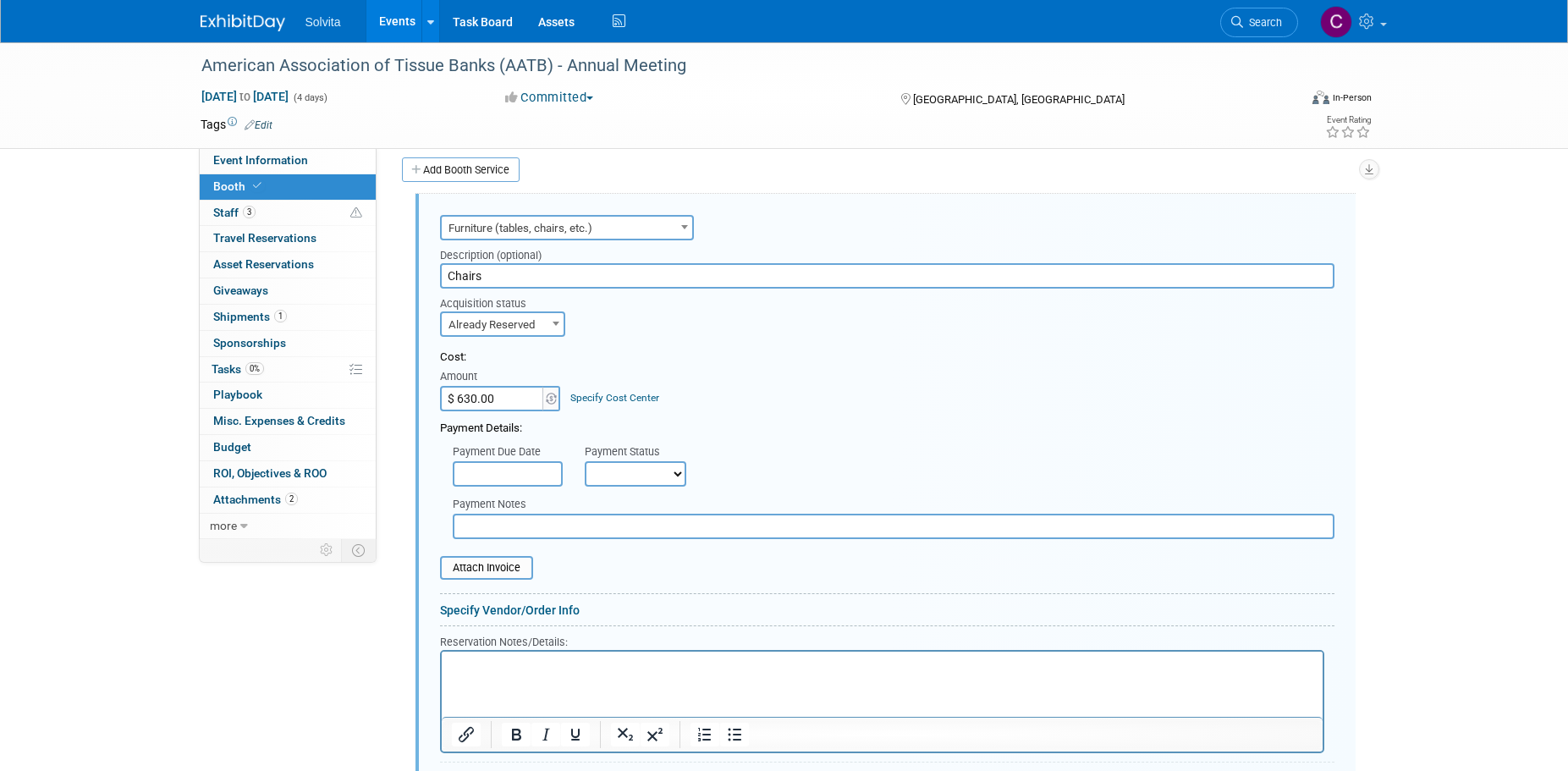
click at [638, 477] on select "Not Paid Yet Partially Paid Paid in Full" at bounding box center [636, 474] width 102 height 25
select select "1"
click at [585, 461] on select "Not Paid Yet Partially Paid Paid in Full" at bounding box center [636, 474] width 102 height 25
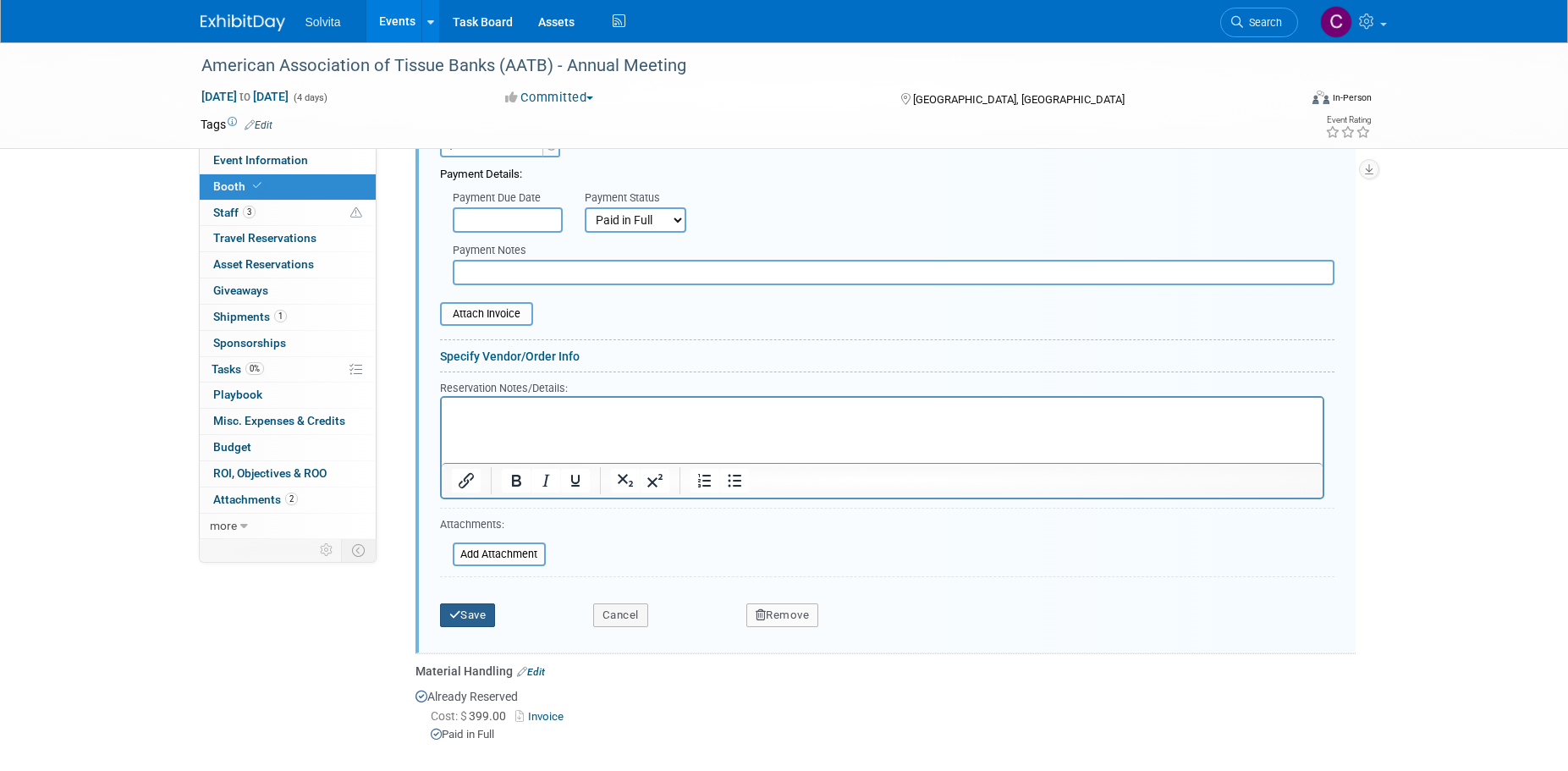
click at [486, 618] on button "Save" at bounding box center [468, 615] width 56 height 24
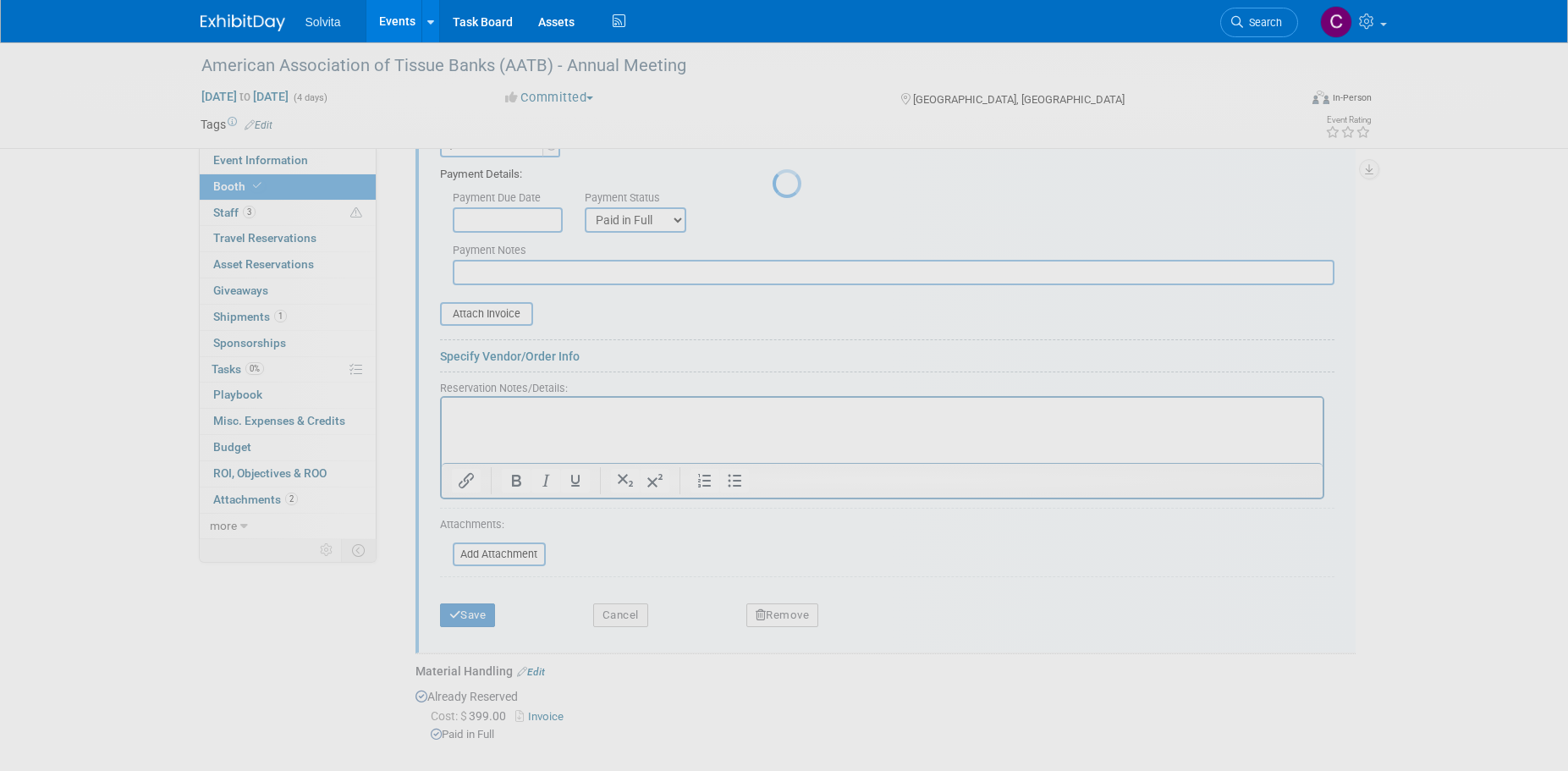
scroll to position [171, 0]
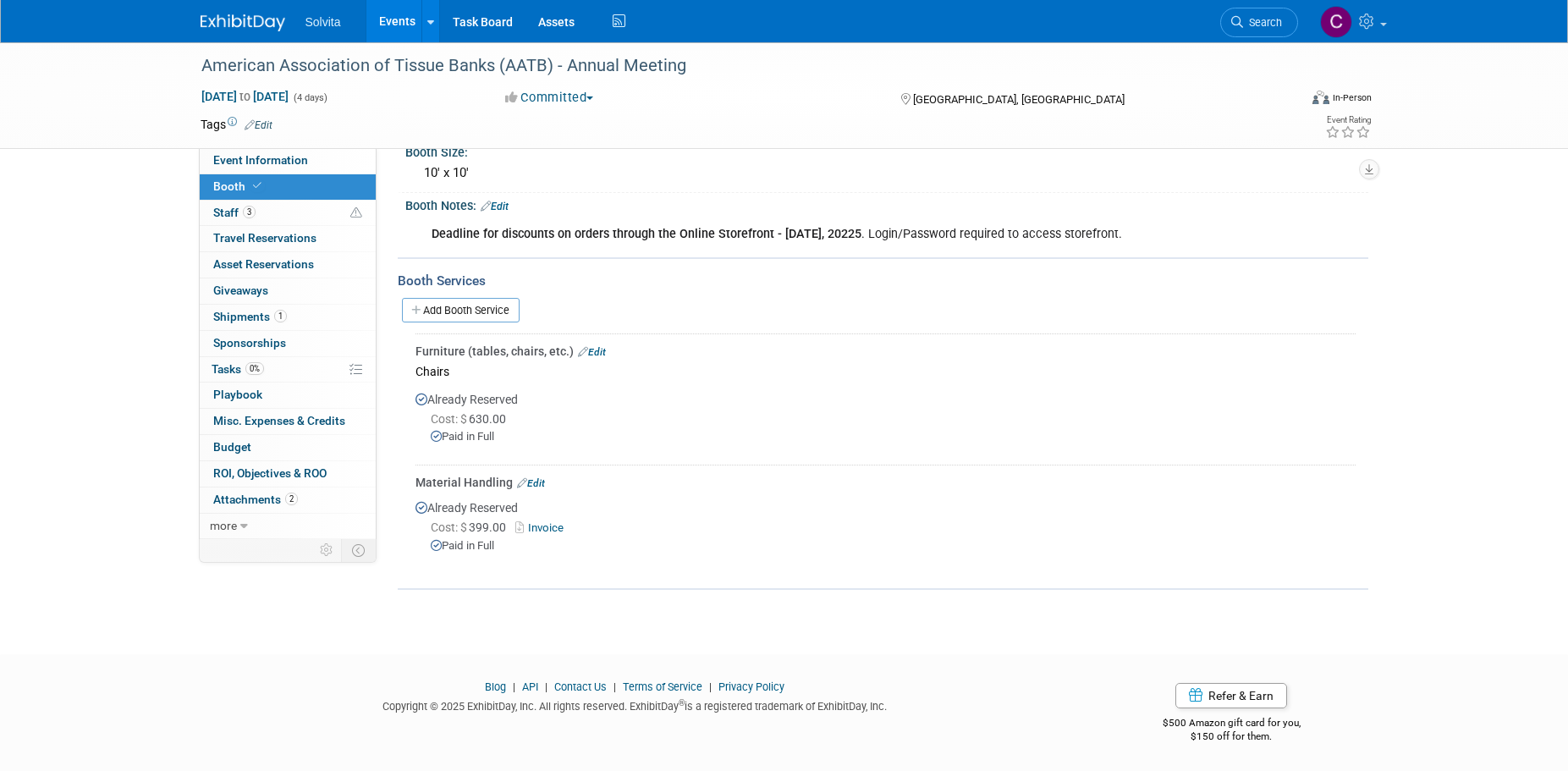
click at [540, 483] on link "Edit" at bounding box center [531, 483] width 28 height 12
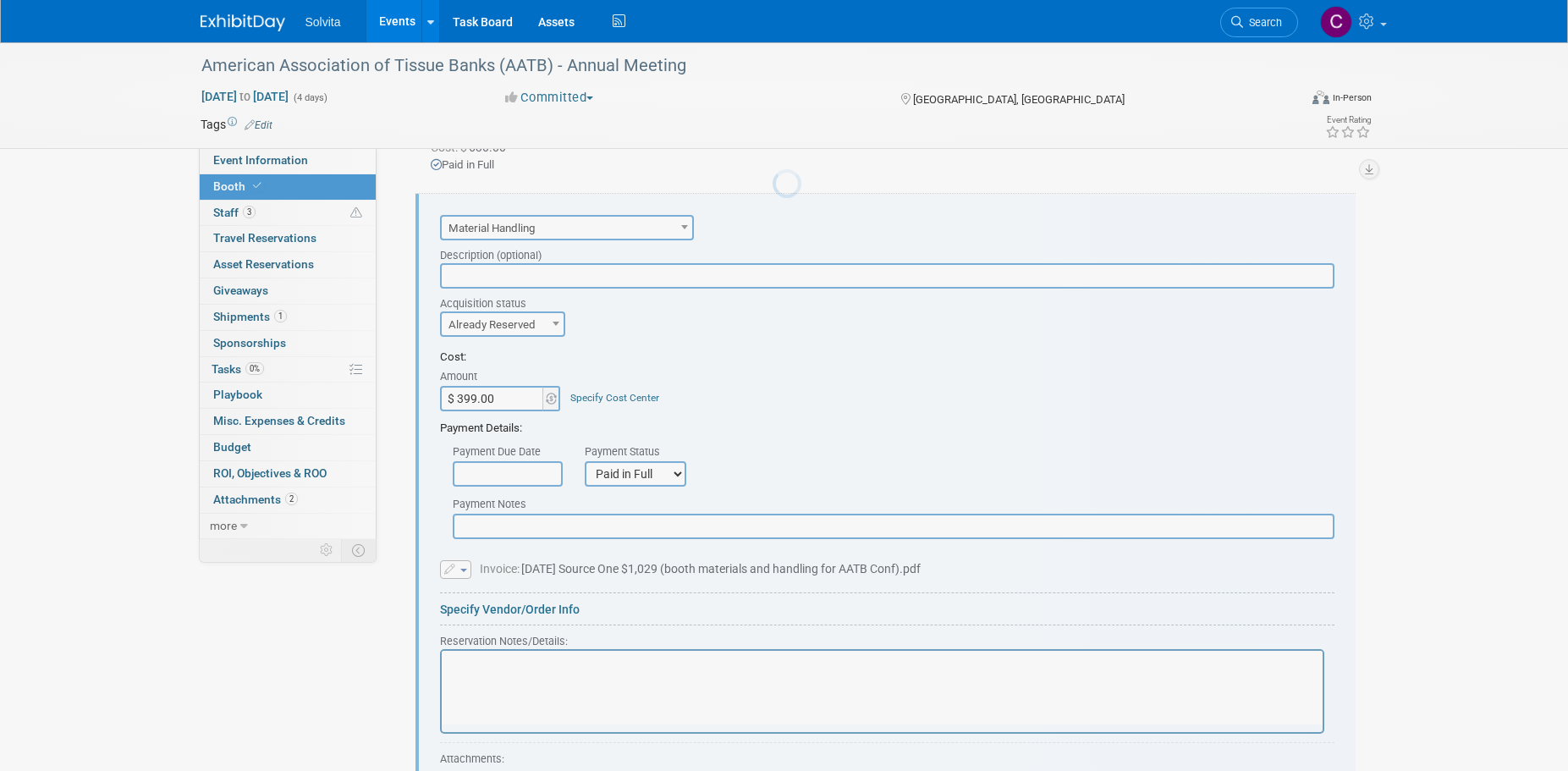
scroll to position [0, 0]
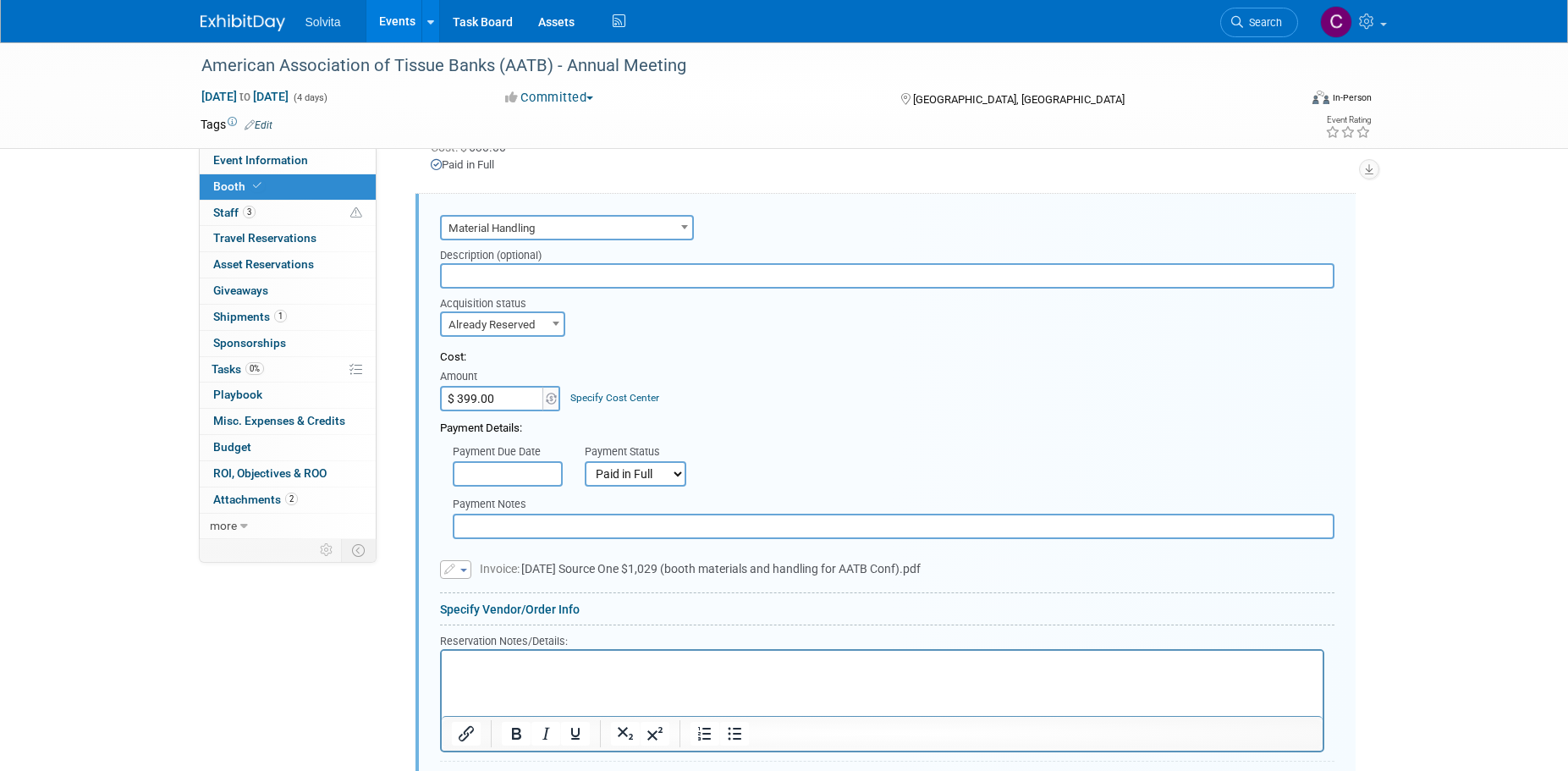
click at [647, 462] on select "Not Paid Yet Partially Paid Paid in Full" at bounding box center [636, 474] width 102 height 25
select select "0"
click at [585, 461] on select "Not Paid Yet Partially Paid Paid in Full" at bounding box center [636, 474] width 102 height 25
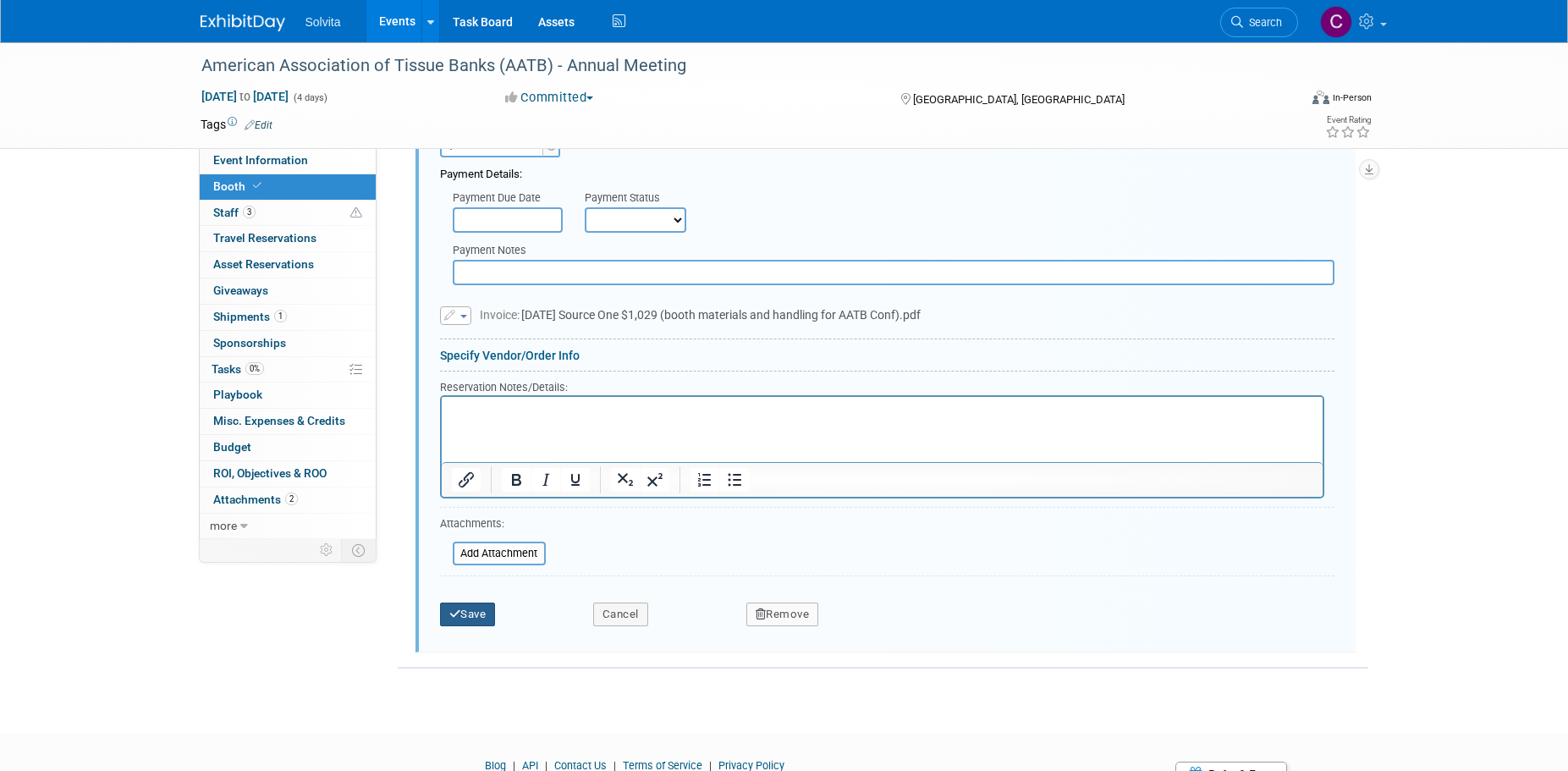
click at [480, 613] on button "Save" at bounding box center [468, 614] width 56 height 24
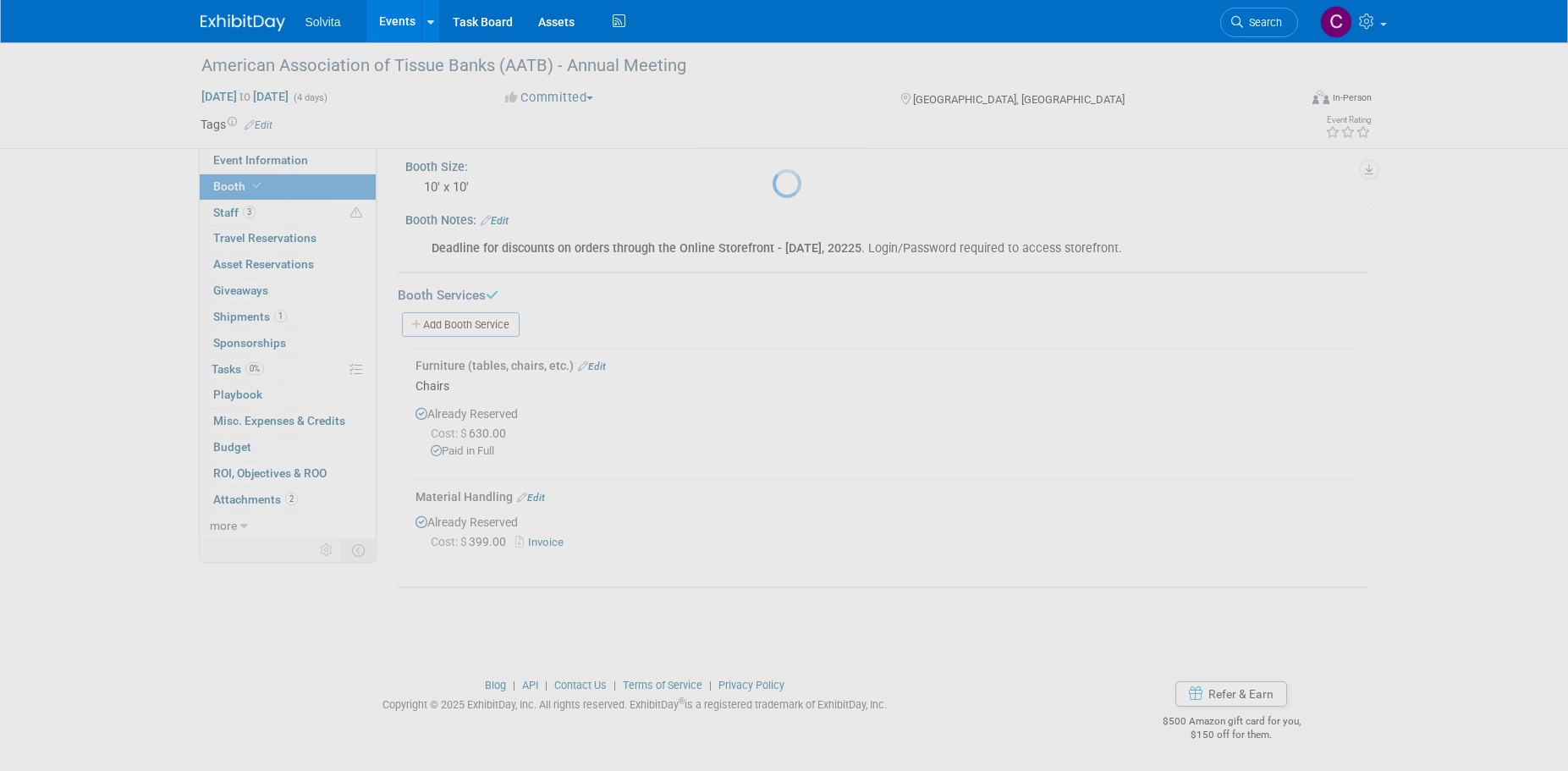
scroll to position [154, 0]
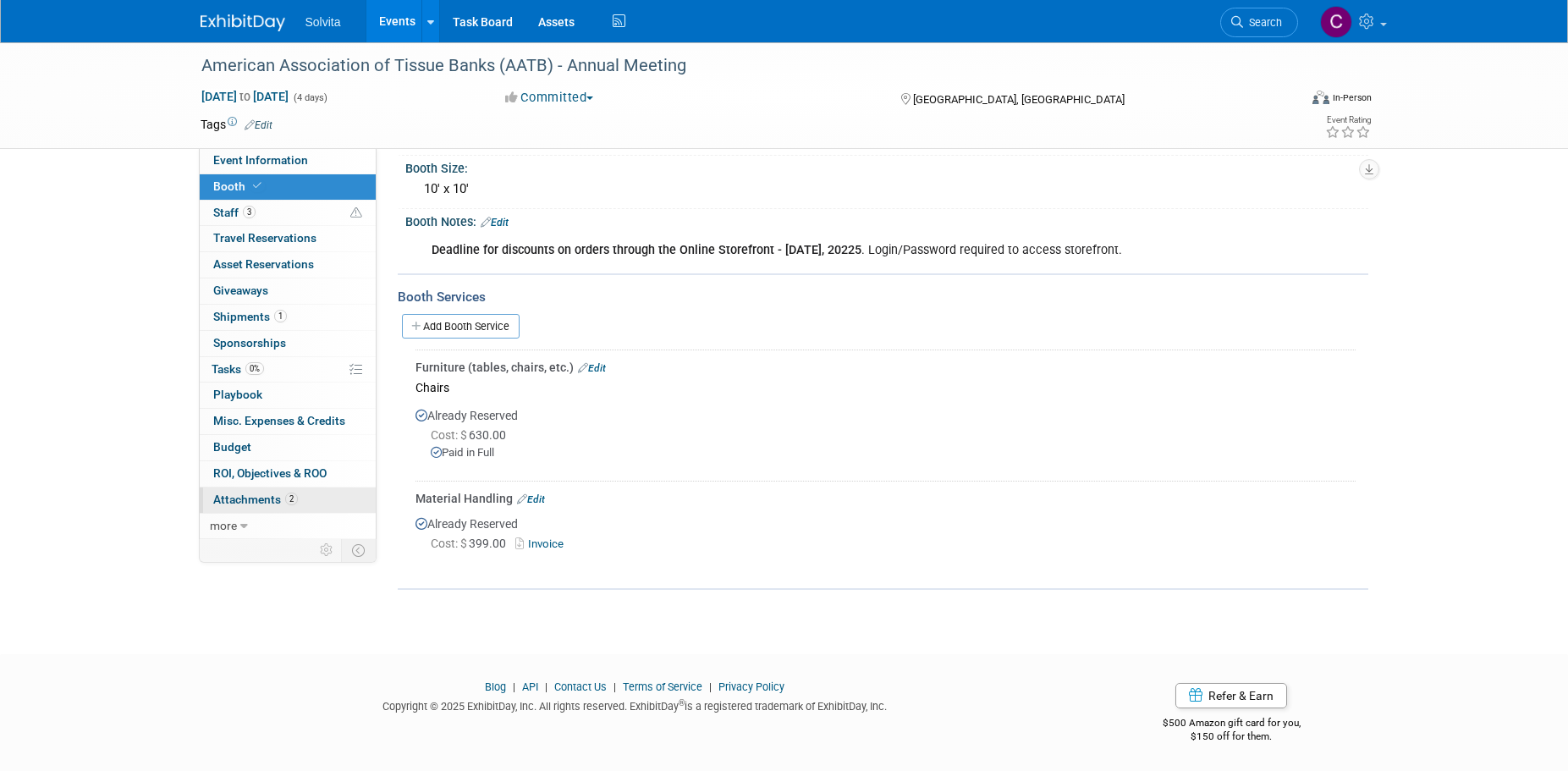
click at [250, 502] on span "Attachments 2" at bounding box center [255, 499] width 84 height 14
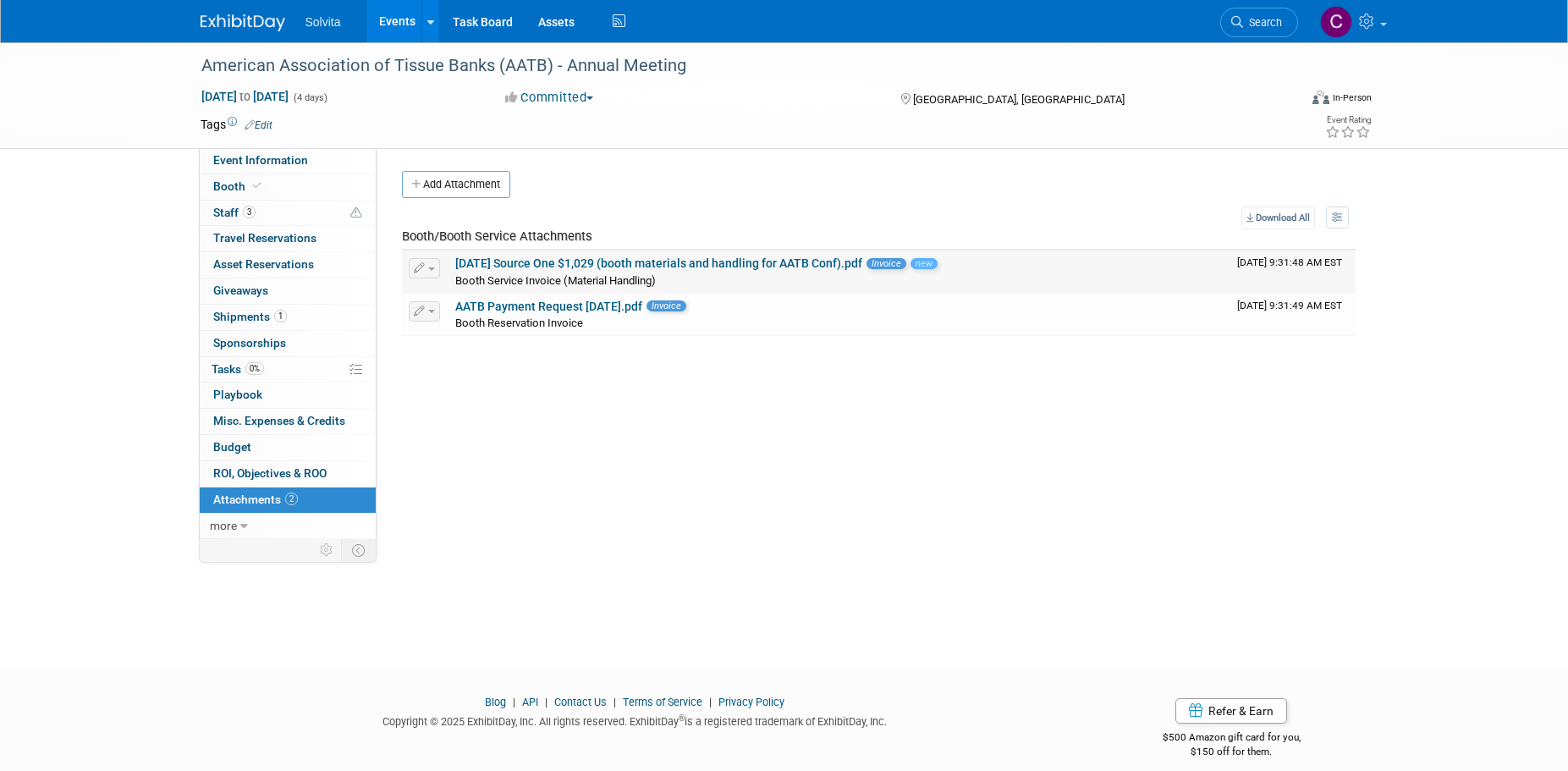
click at [600, 282] on span "Booth Service Invoice (Material Handling)" at bounding box center [555, 281] width 200 height 13
click at [431, 271] on button "button" at bounding box center [424, 269] width 32 height 20
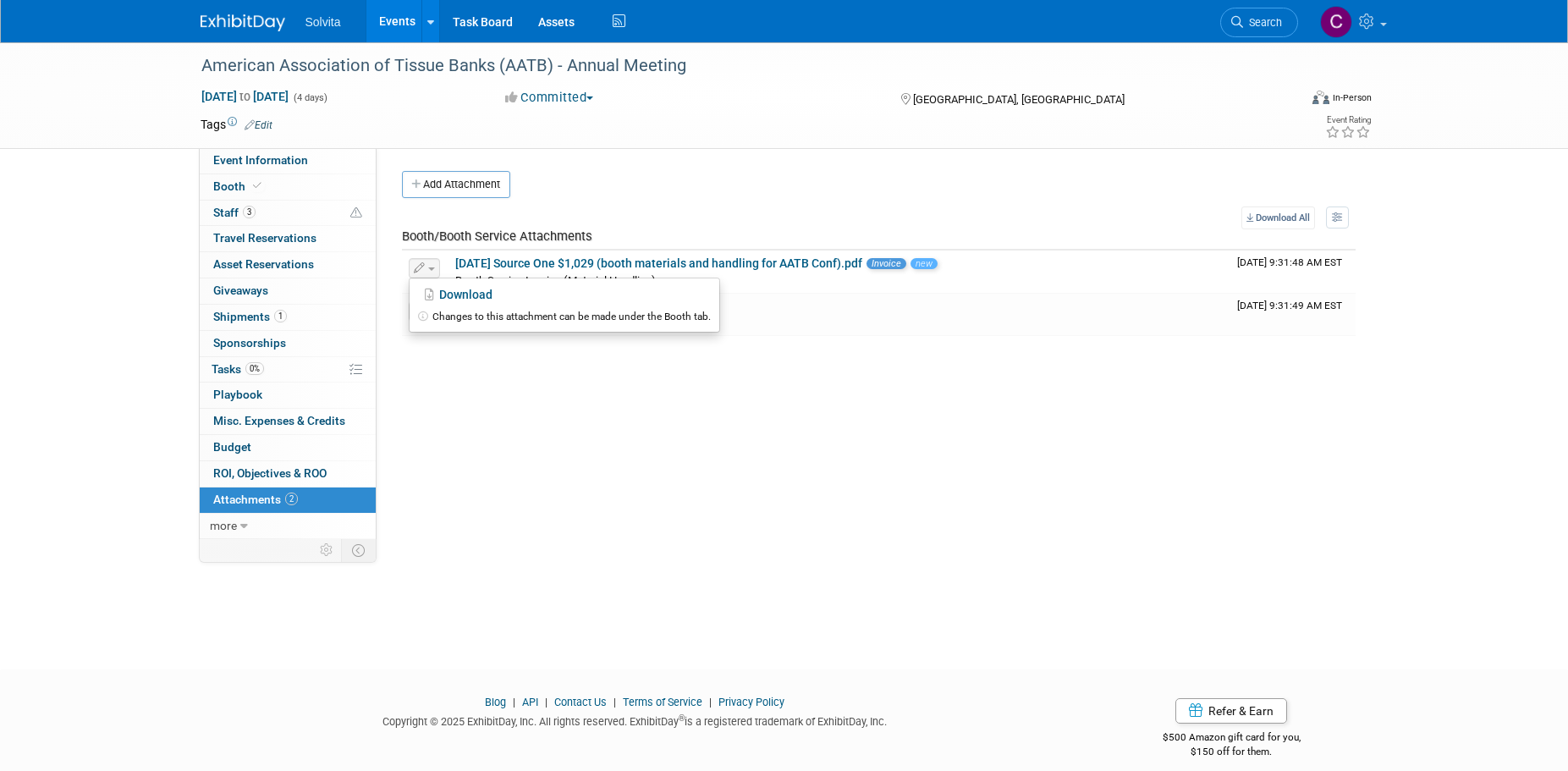
click at [560, 439] on div "Event Website: Edit https://www.aatb.org/person-meetings-events Event Venue Nam…" at bounding box center [872, 344] width 992 height 391
